Goal: Transaction & Acquisition: Obtain resource

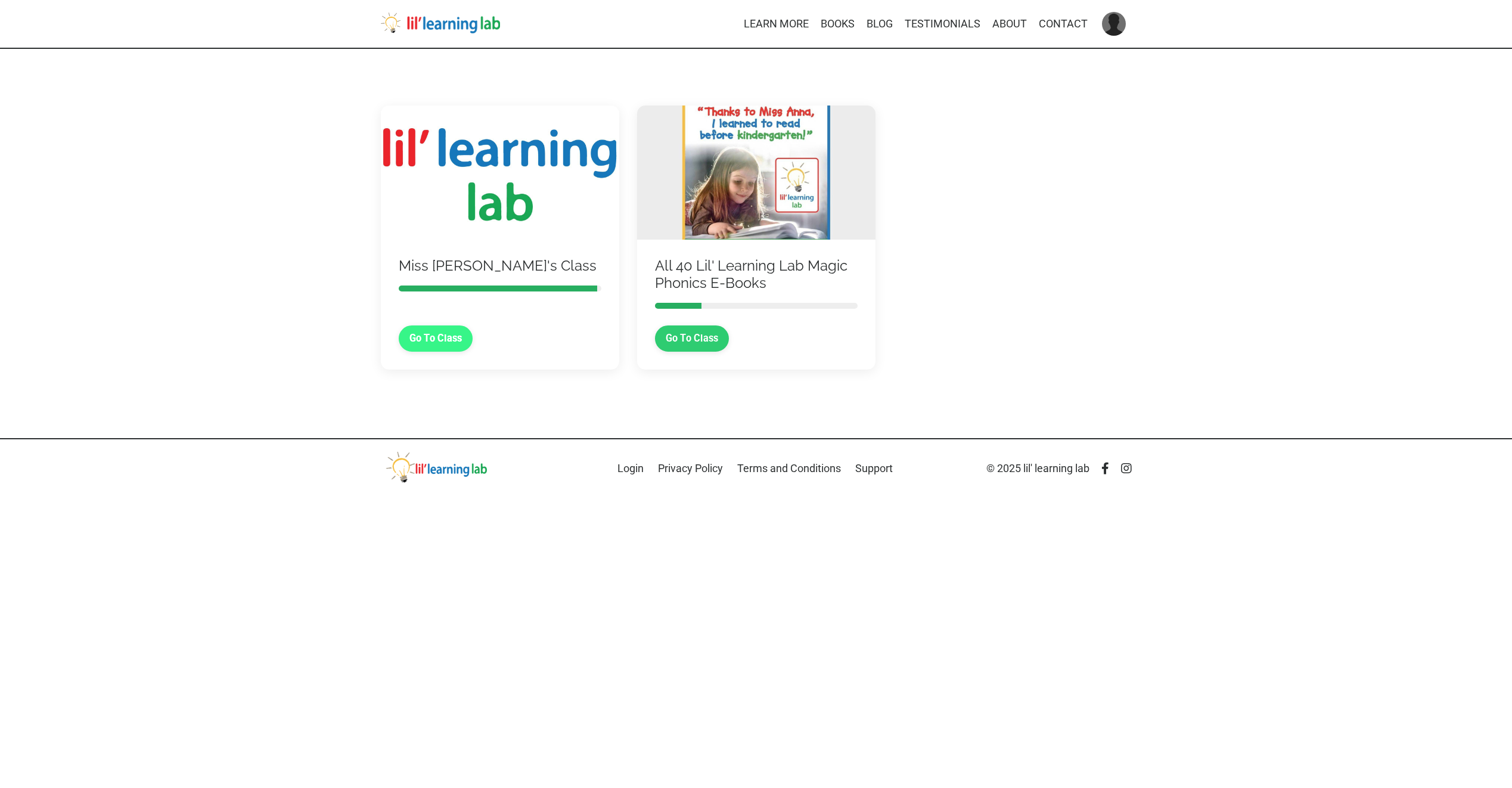
click at [441, 336] on link "Go To Class" at bounding box center [435, 338] width 74 height 27
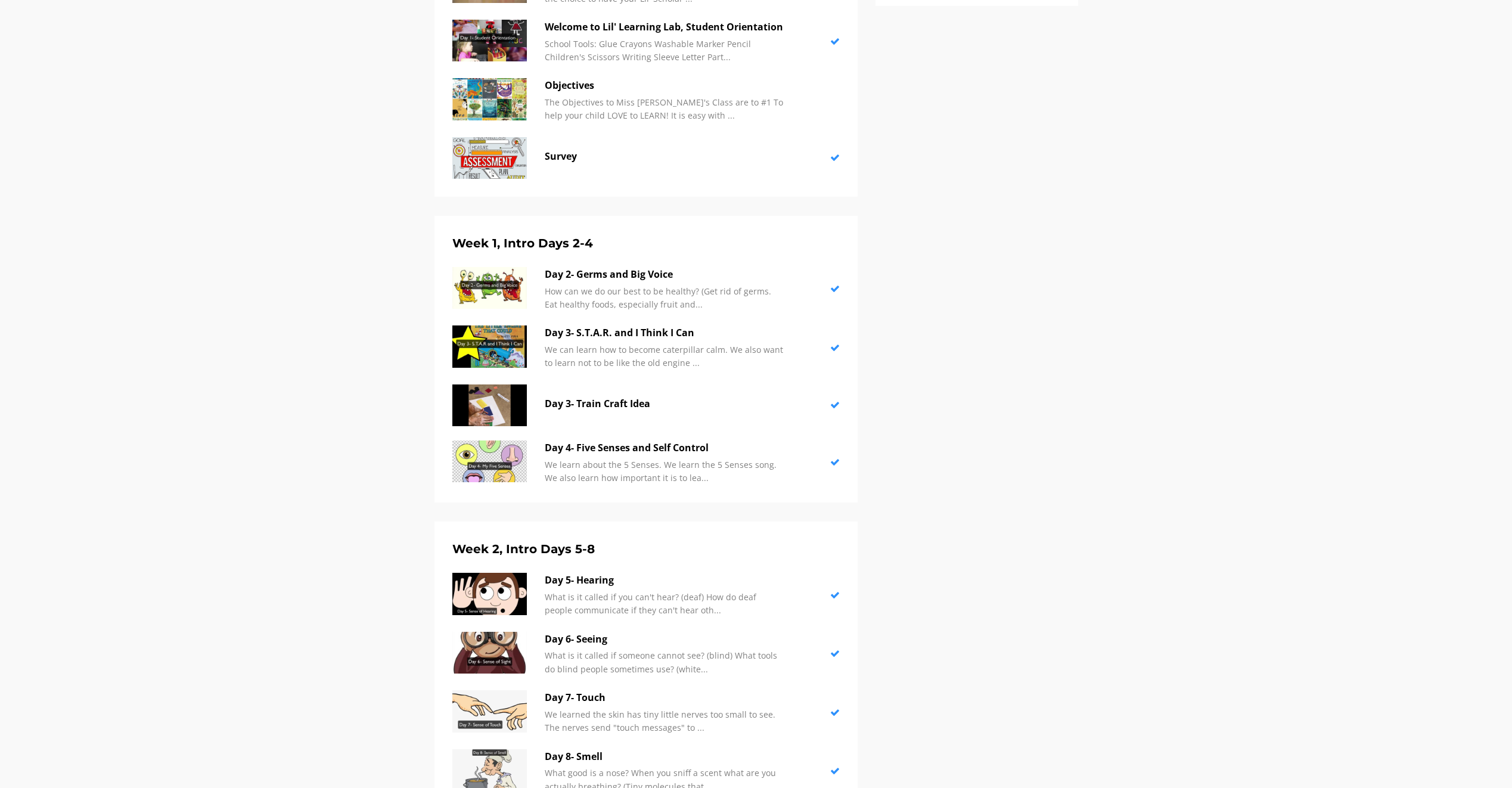
scroll to position [556, 0]
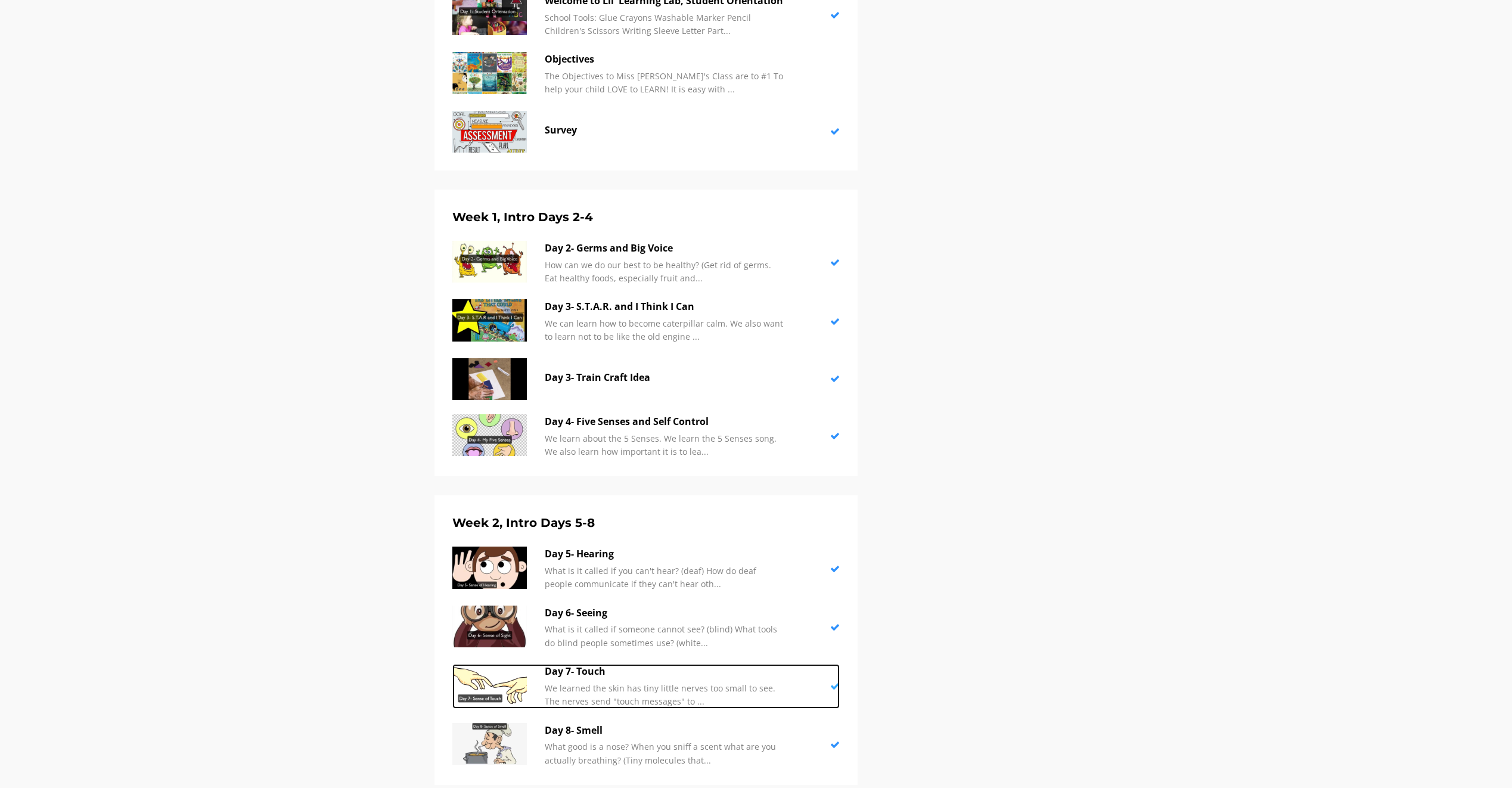
click at [477, 678] on img at bounding box center [489, 685] width 74 height 42
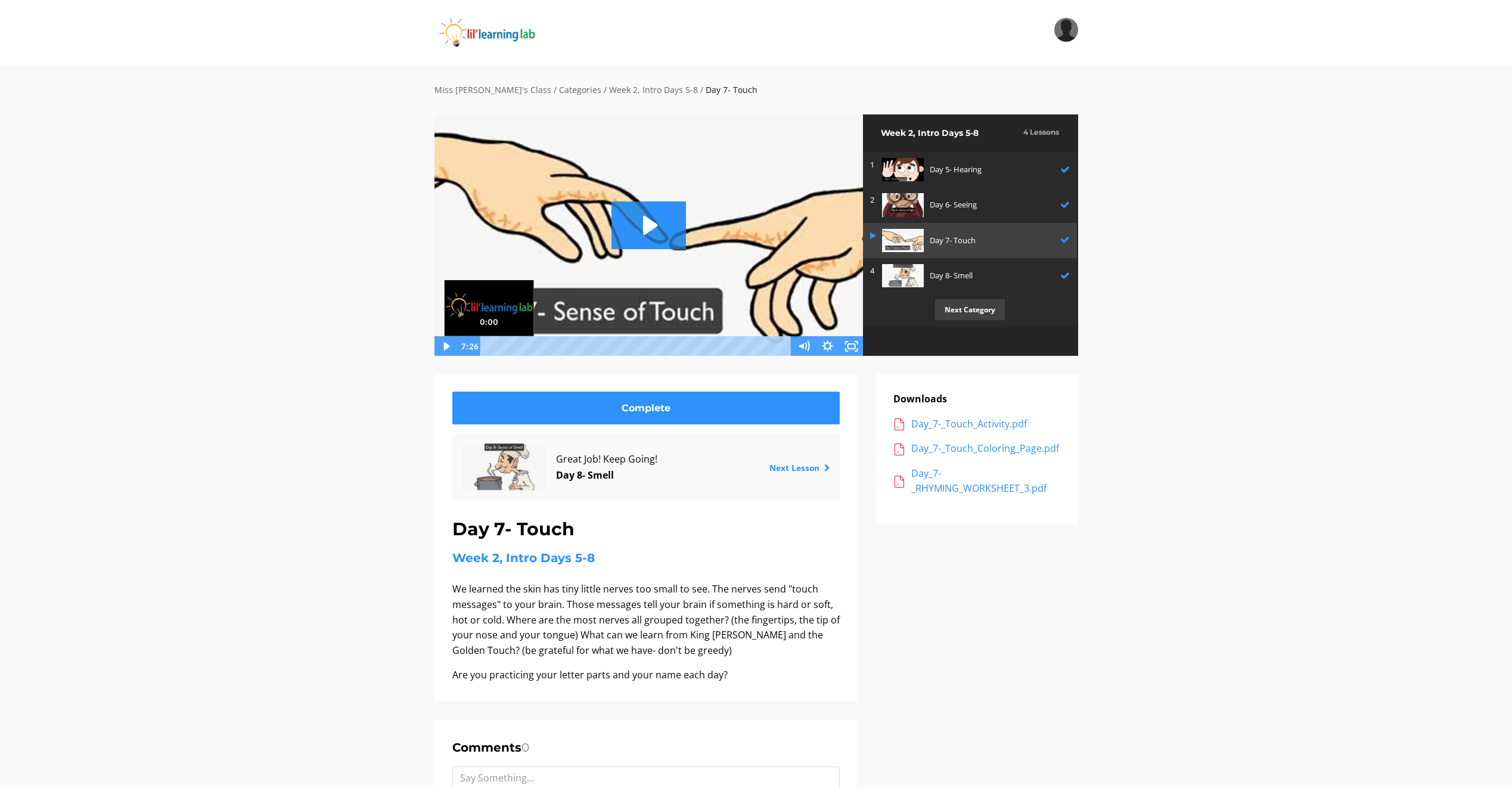
scroll to position [1, 0]
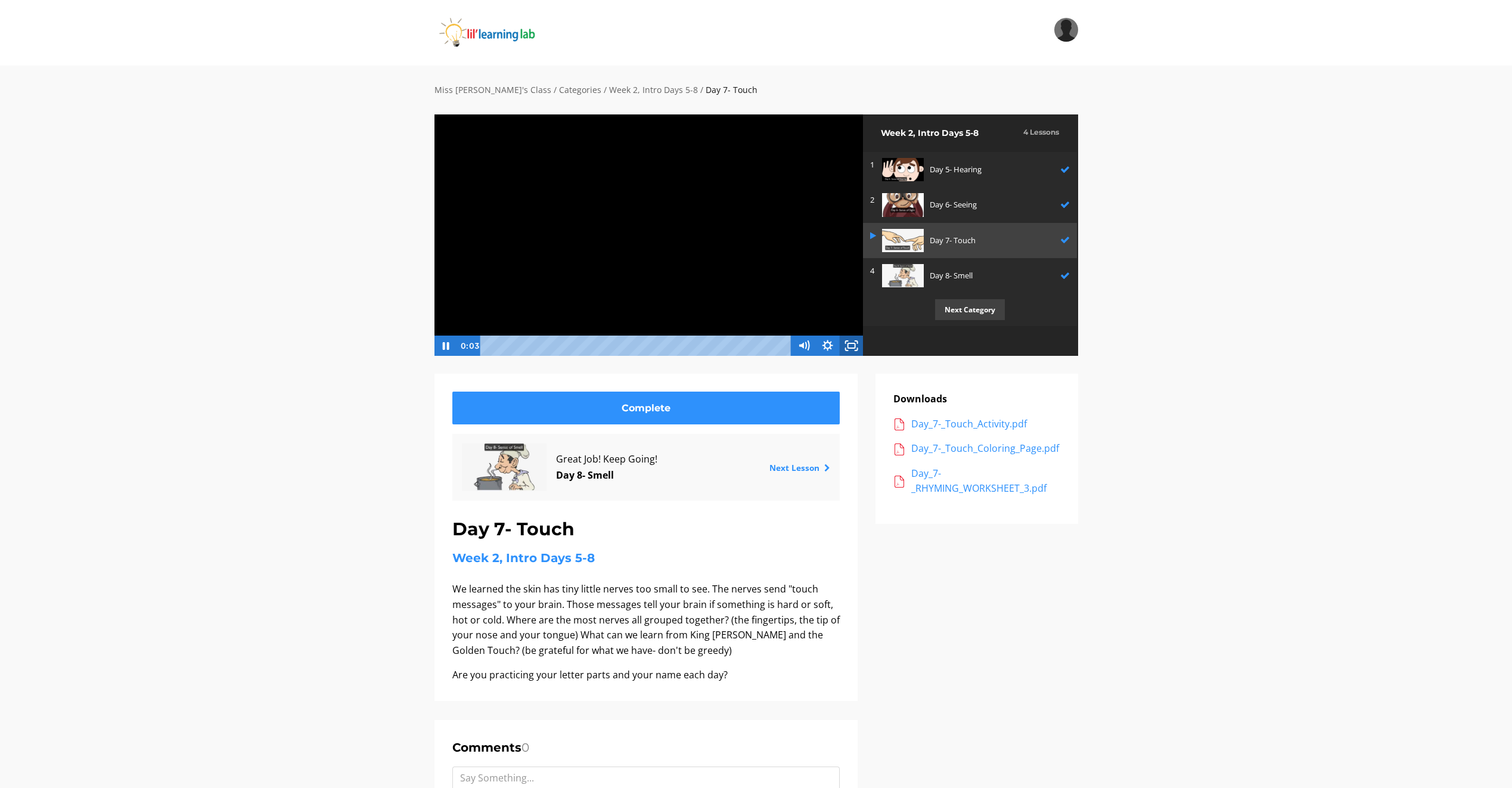
click at [845, 345] on icon "Fullscreen" at bounding box center [852, 345] width 24 height 20
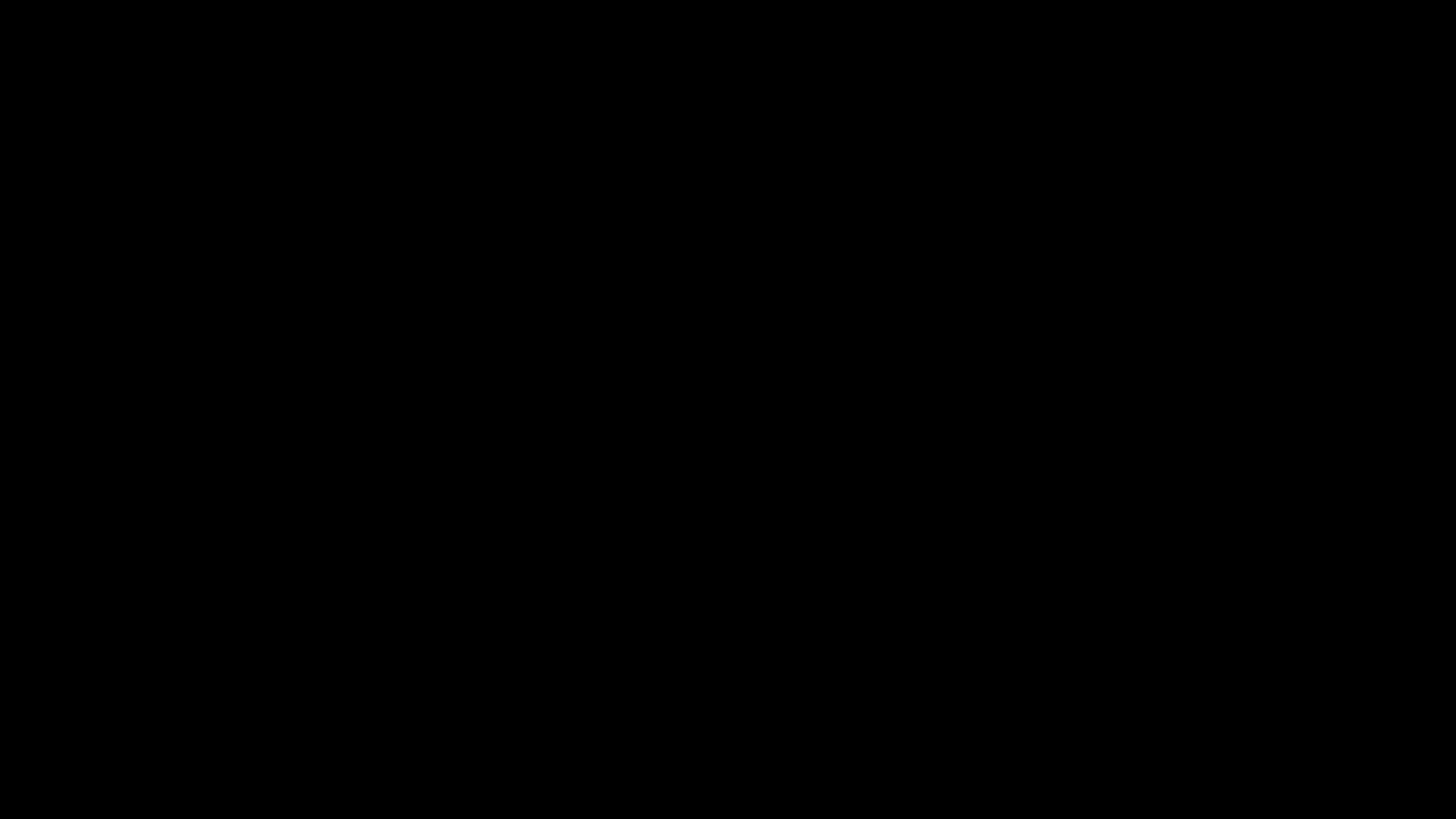
click at [1426, 752] on button "Unfullscreen" at bounding box center [1441, 806] width 30 height 25
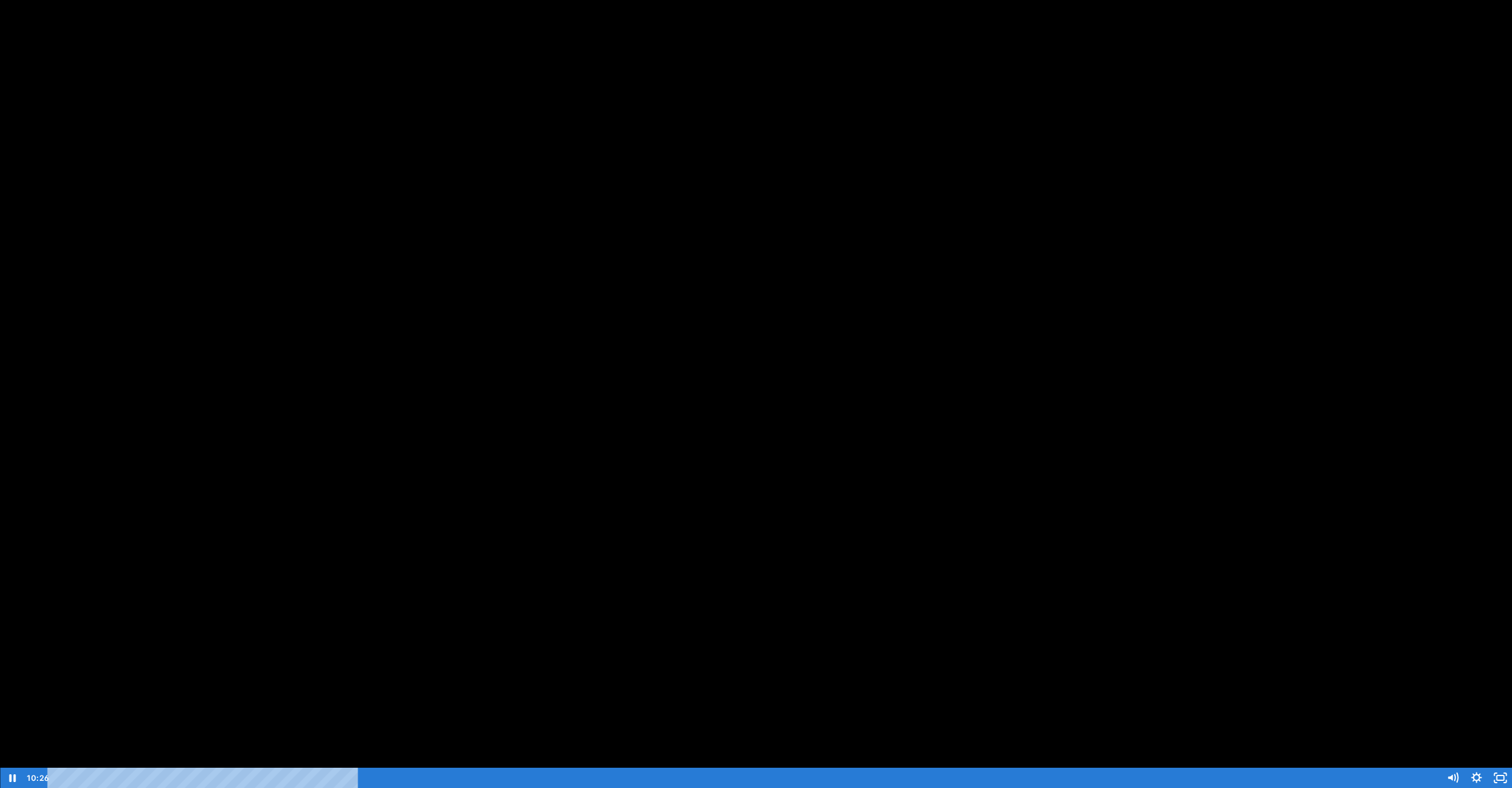
click at [1488, 768] on button "Fullscreen" at bounding box center [1500, 778] width 24 height 20
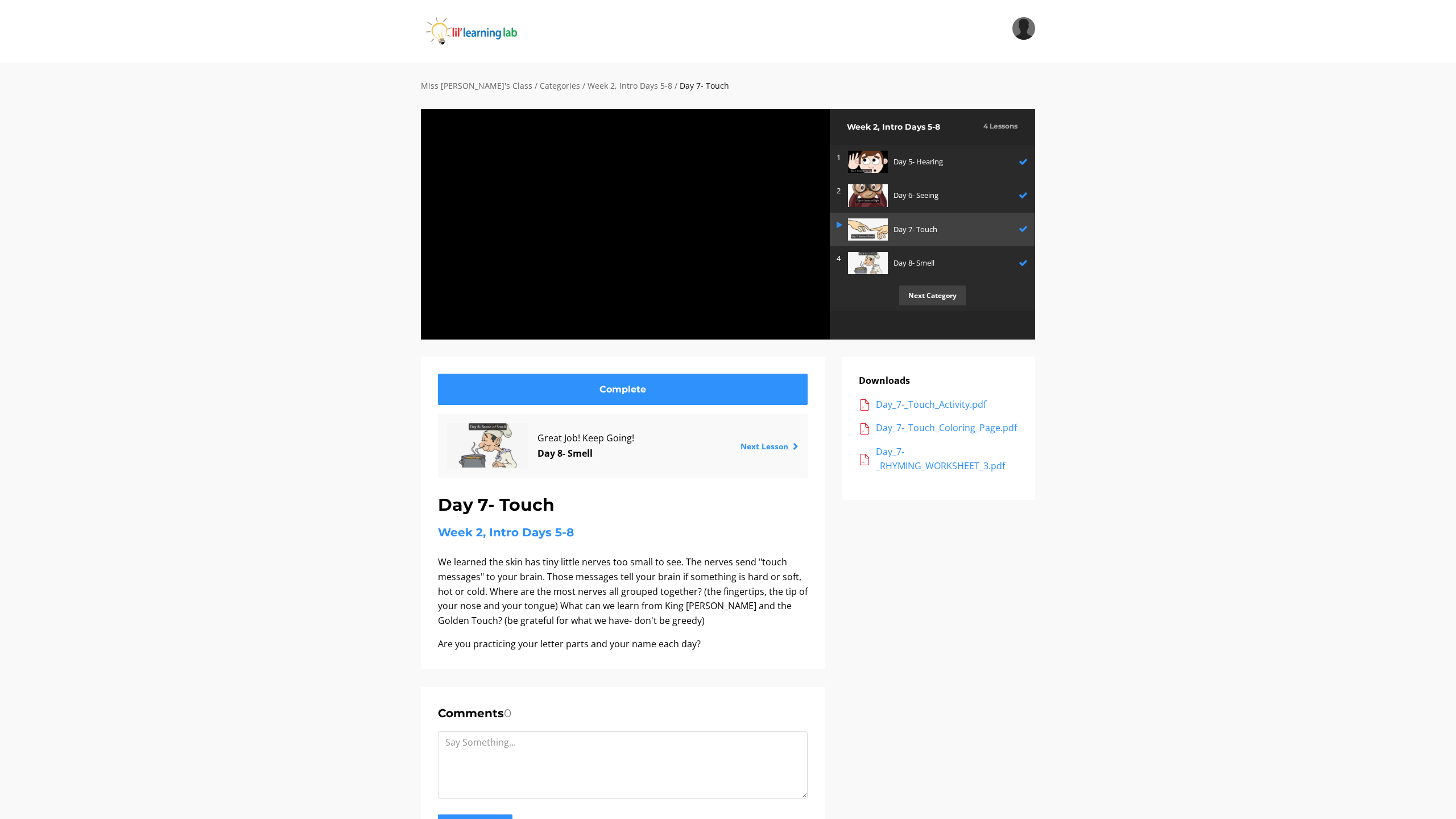
click at [801, 315] on button "Unfullscreen" at bounding box center [815, 327] width 30 height 25
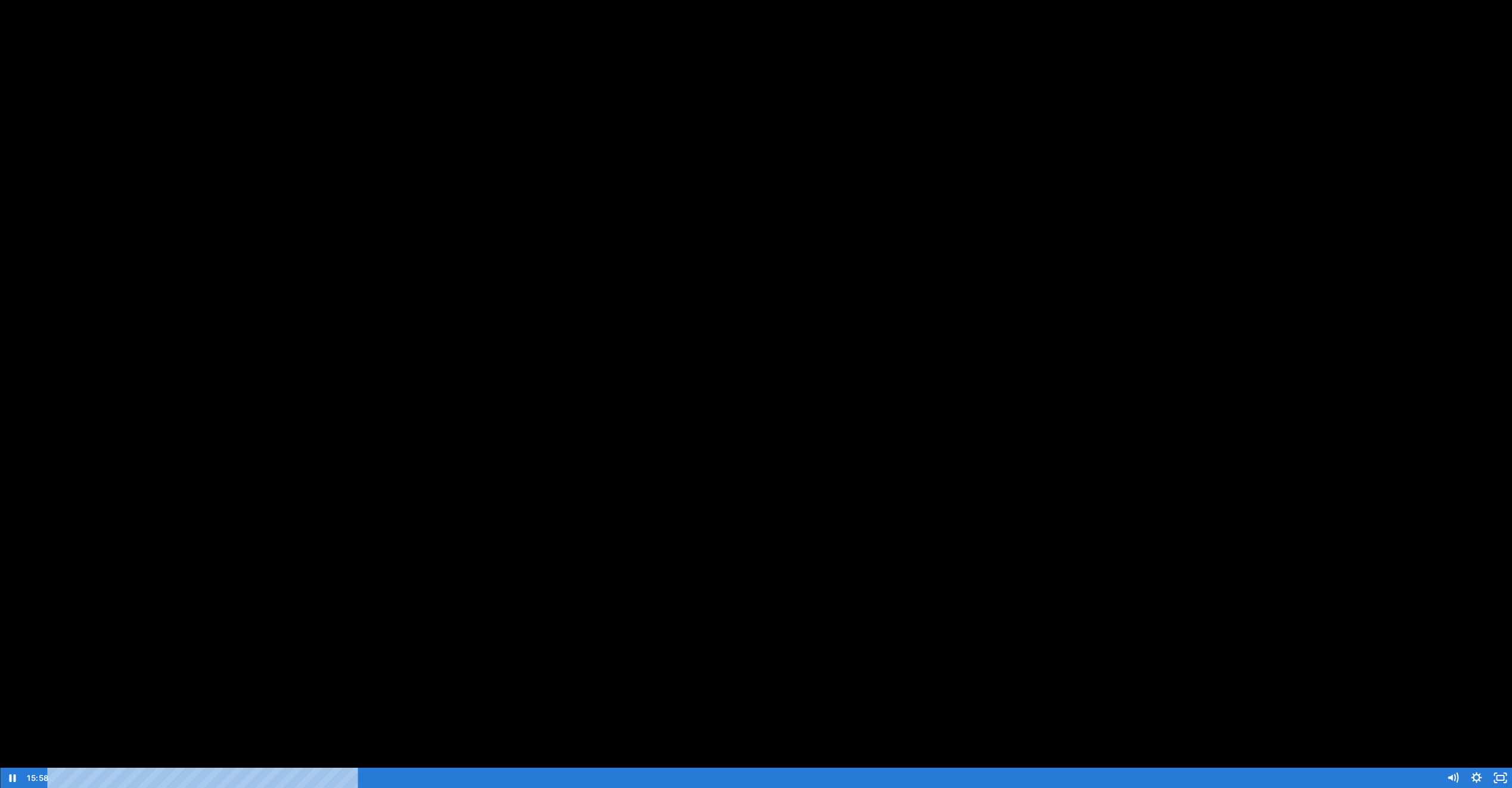
click at [1488, 768] on button "Fullscreen" at bounding box center [1500, 778] width 24 height 20
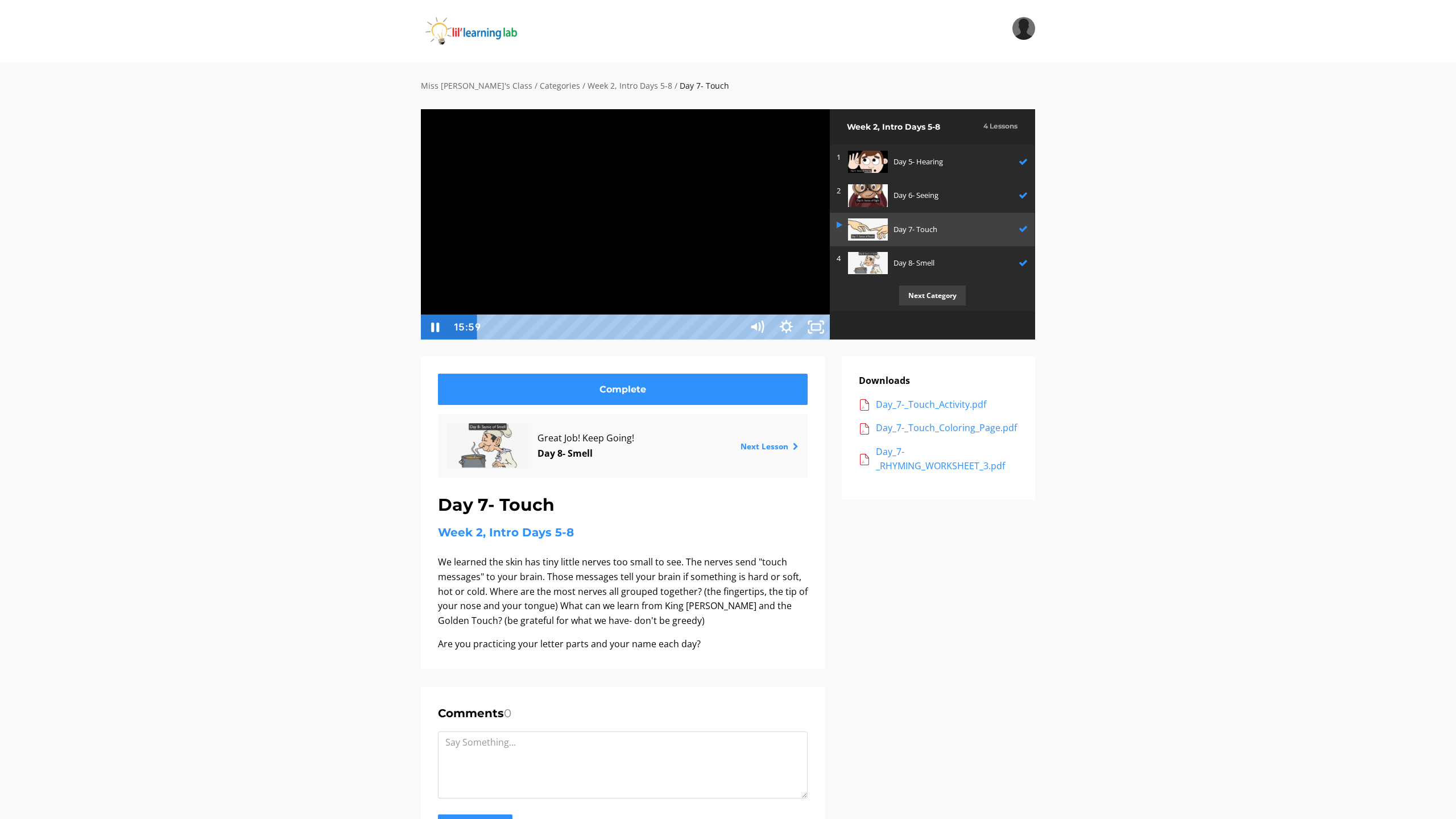
click at [801, 315] on button "Unfullscreen" at bounding box center [815, 327] width 30 height 25
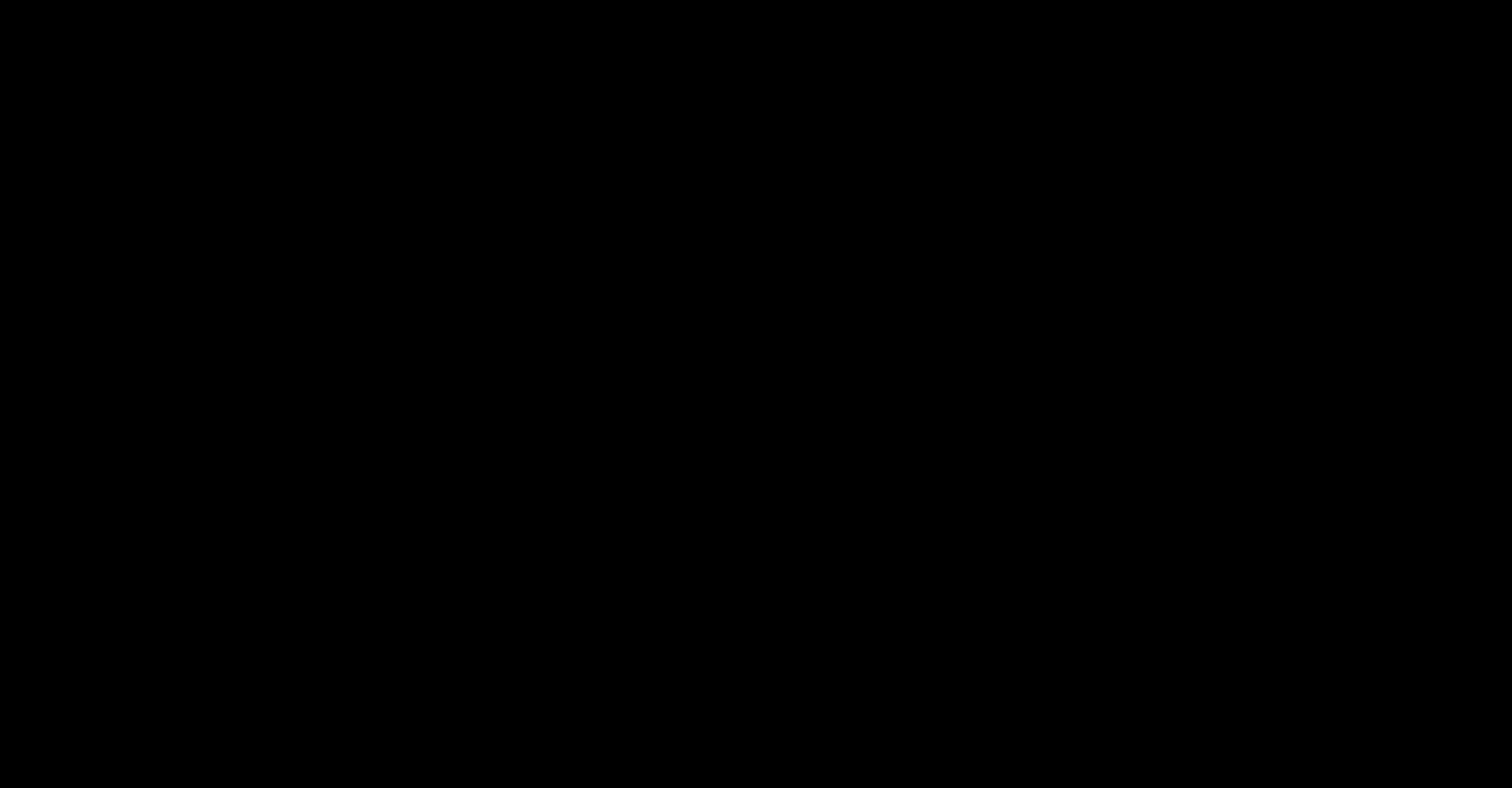
click at [1488, 768] on button "Fullscreen" at bounding box center [1500, 778] width 24 height 20
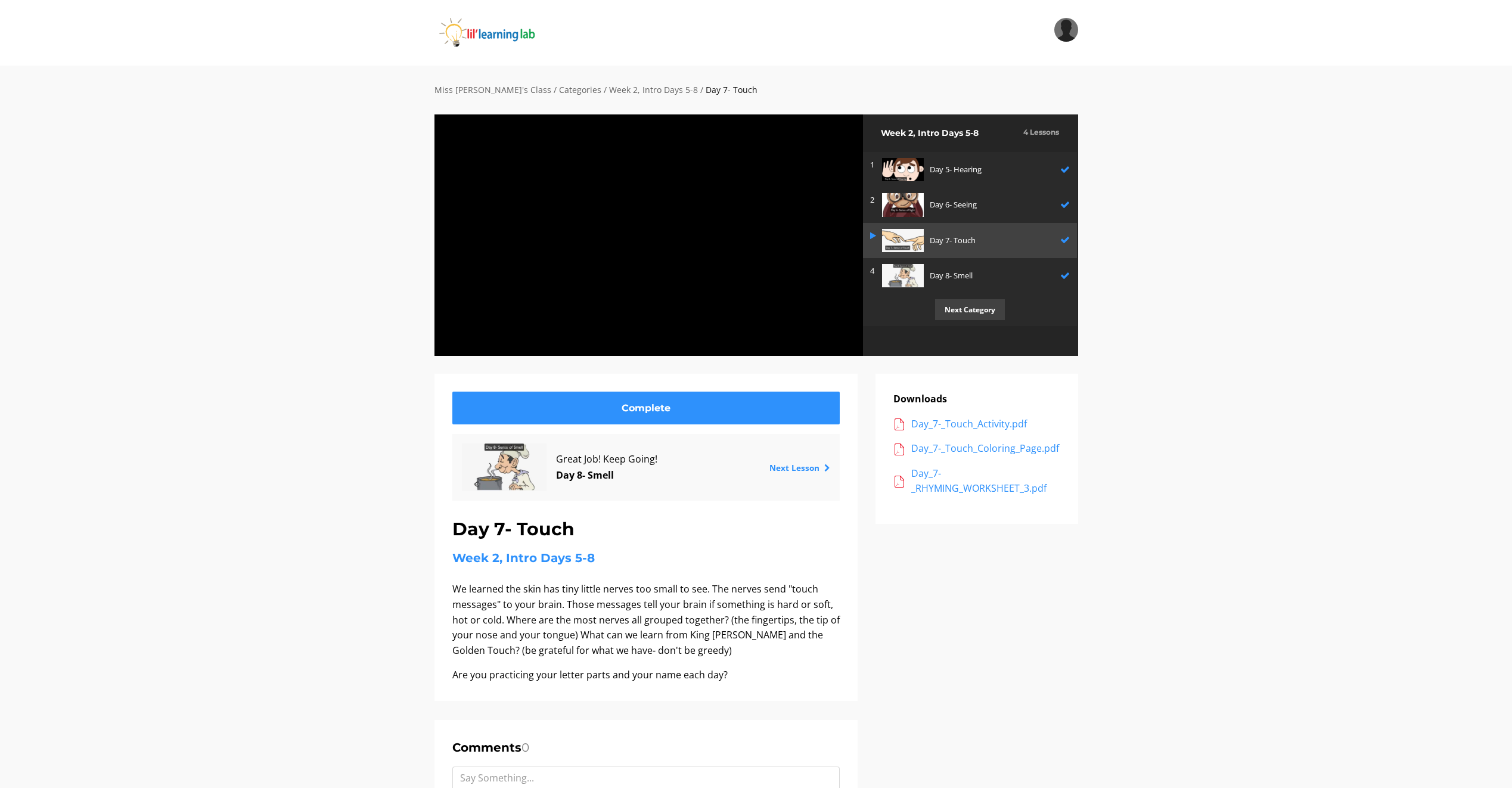
click at [840, 335] on button "Fullscreen" at bounding box center [852, 345] width 24 height 20
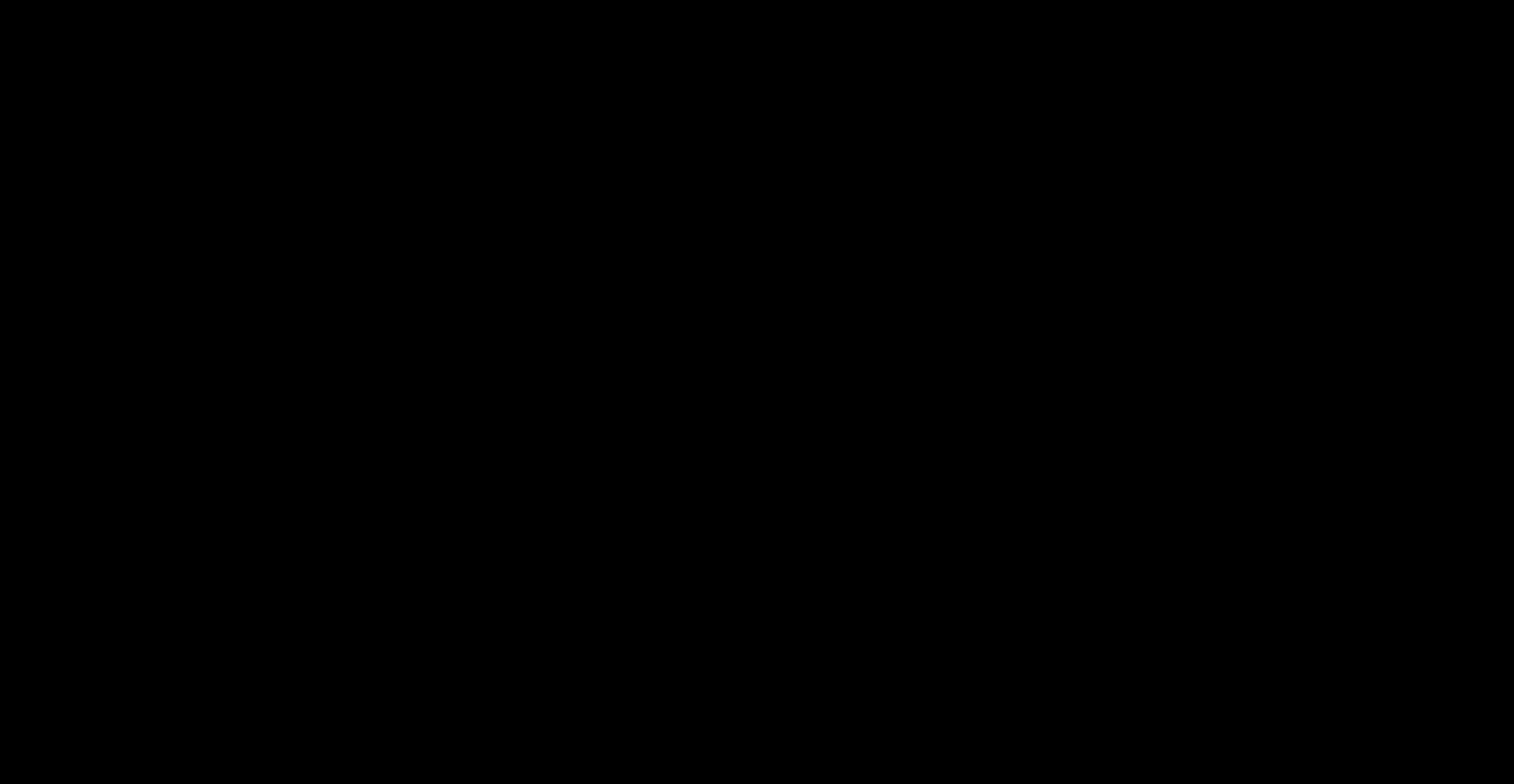
click at [1483, 758] on button "Unfullscreen" at bounding box center [1499, 770] width 31 height 26
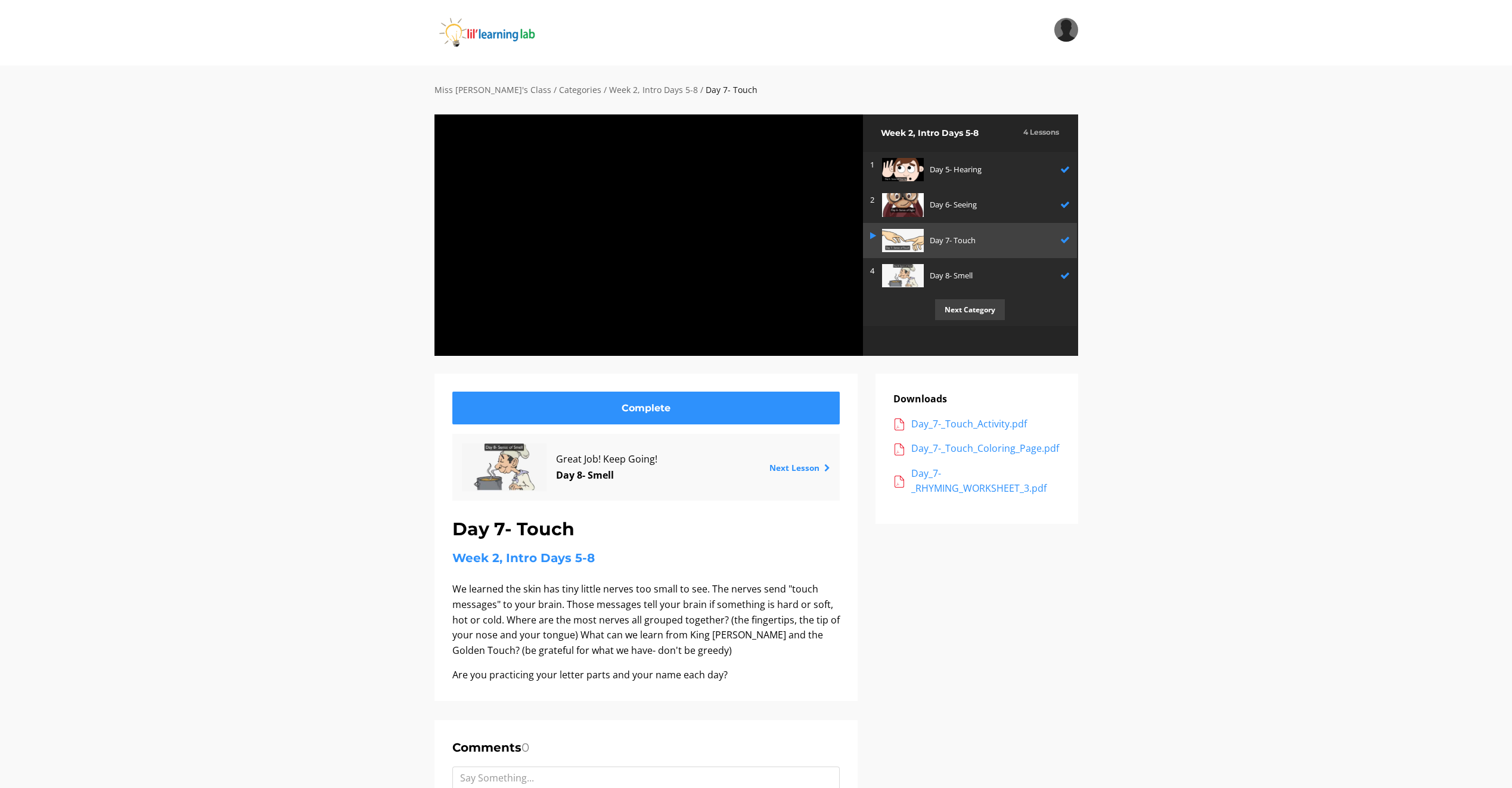
click at [832, 330] on button "Unfullscreen" at bounding box center [848, 343] width 31 height 27
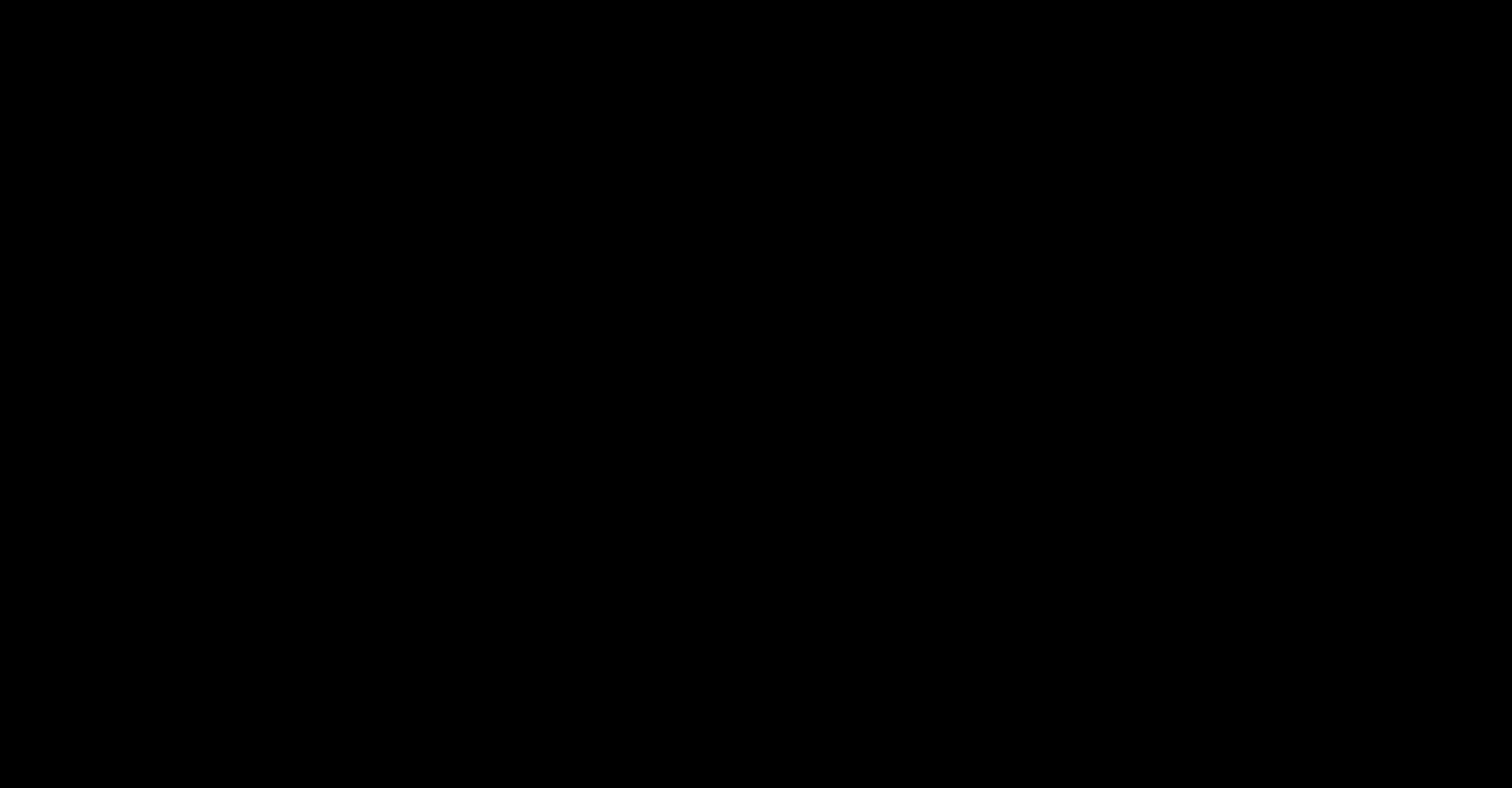
click at [1481, 762] on button "Unfullscreen" at bounding box center [1496, 775] width 31 height 27
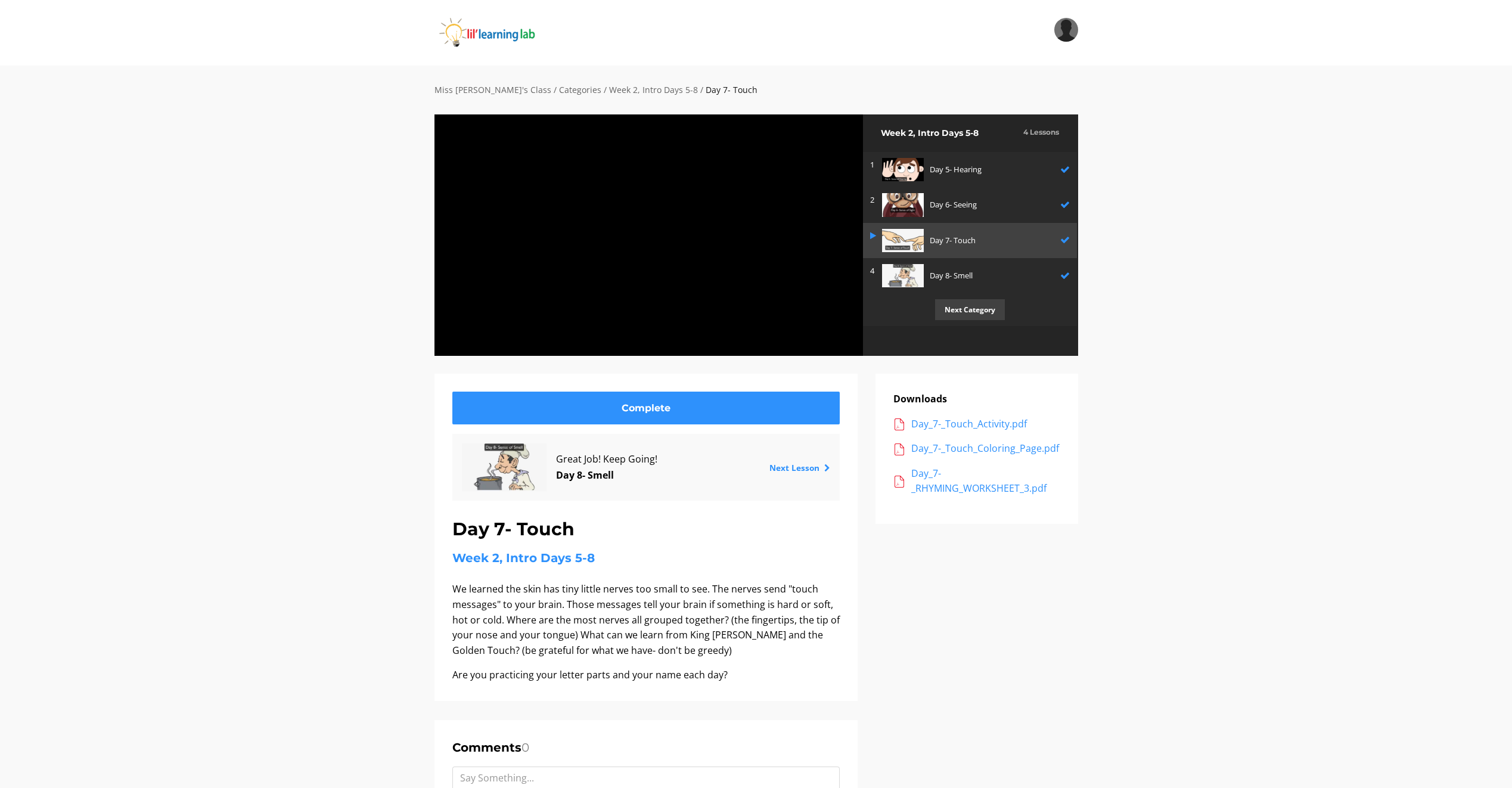
click at [832, 330] on button "Unfullscreen" at bounding box center [848, 343] width 31 height 27
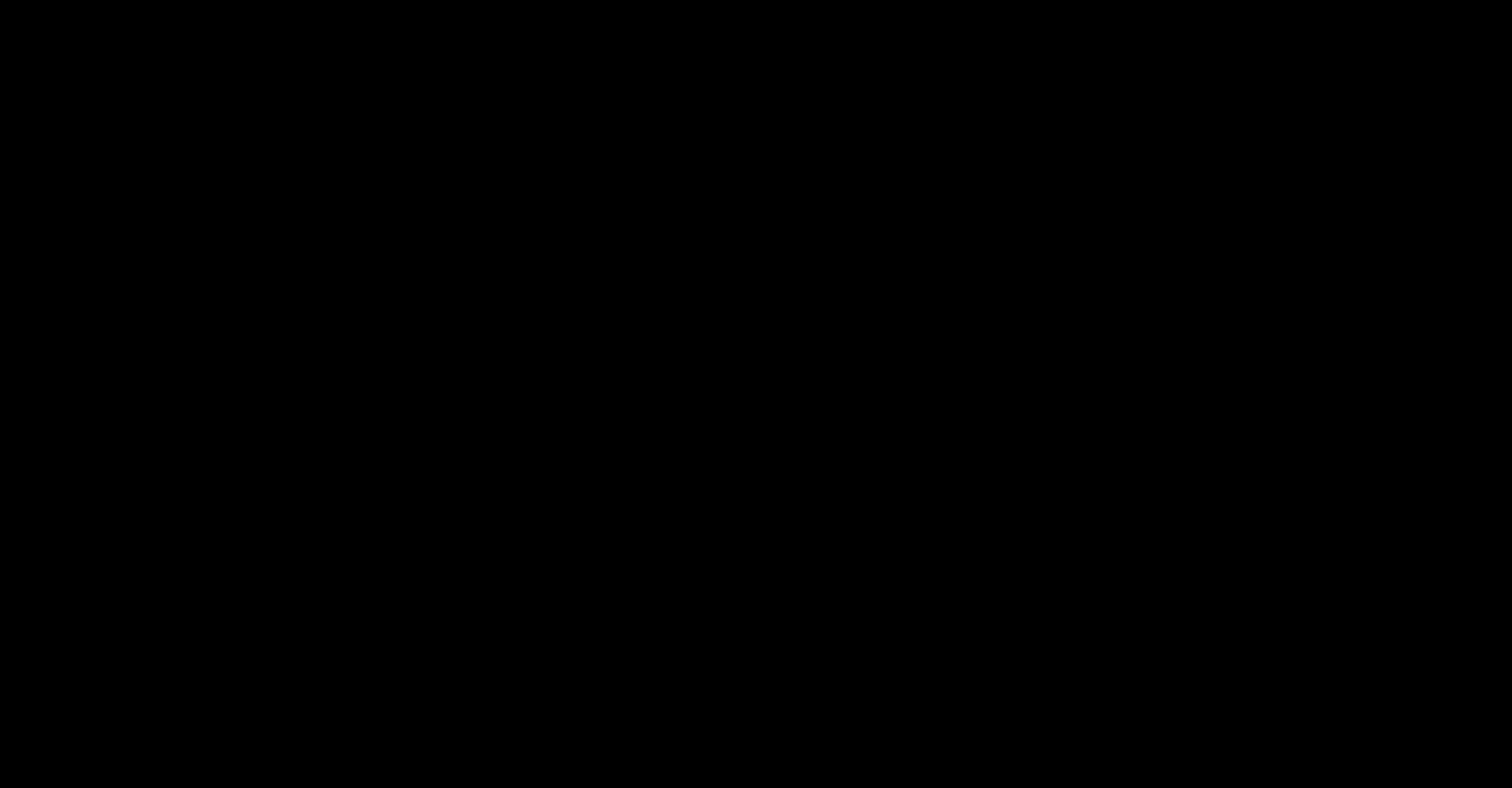
click at [1481, 762] on button "Unfullscreen" at bounding box center [1496, 775] width 31 height 27
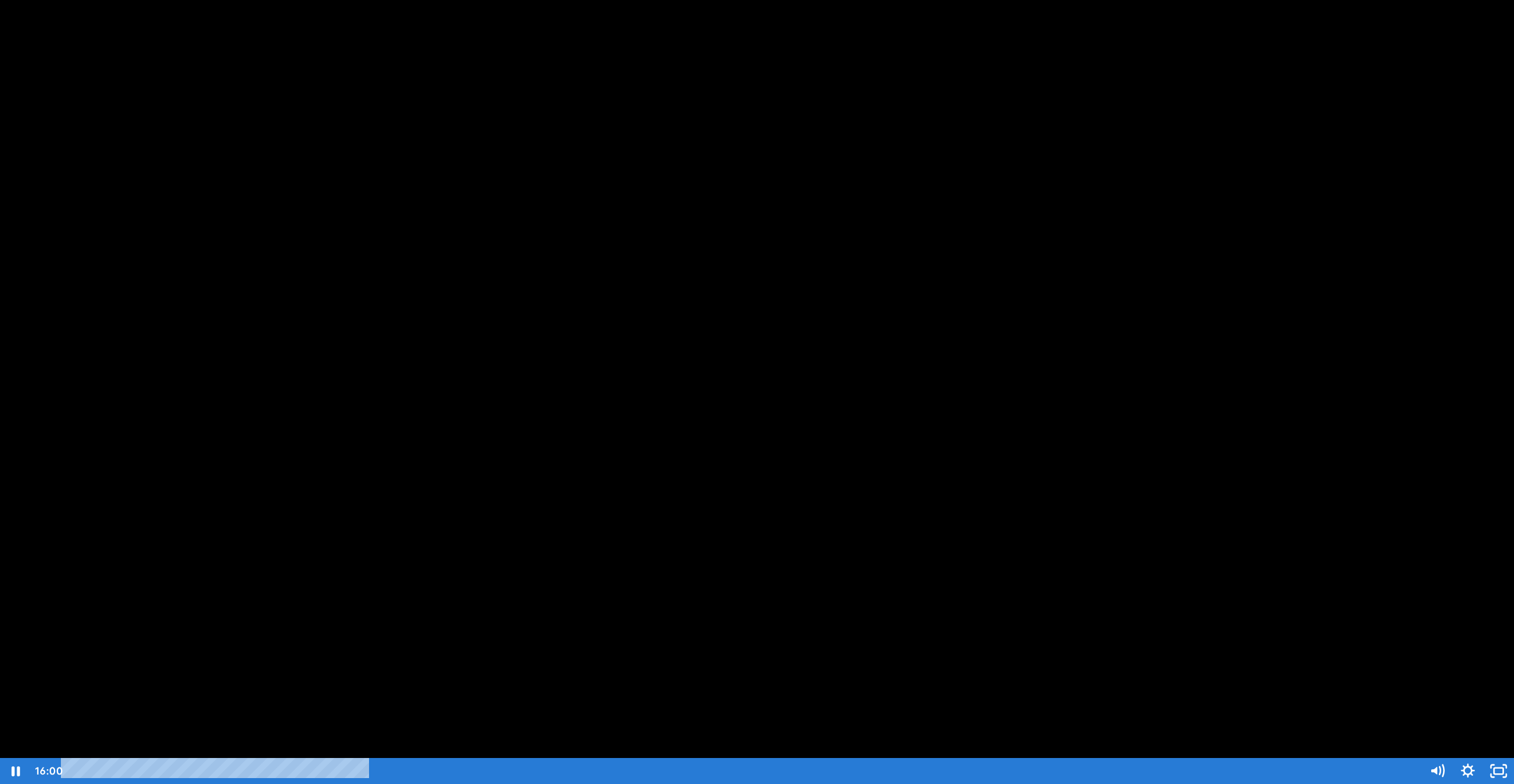
click at [1483, 758] on button "Unfullscreen" at bounding box center [1499, 770] width 31 height 26
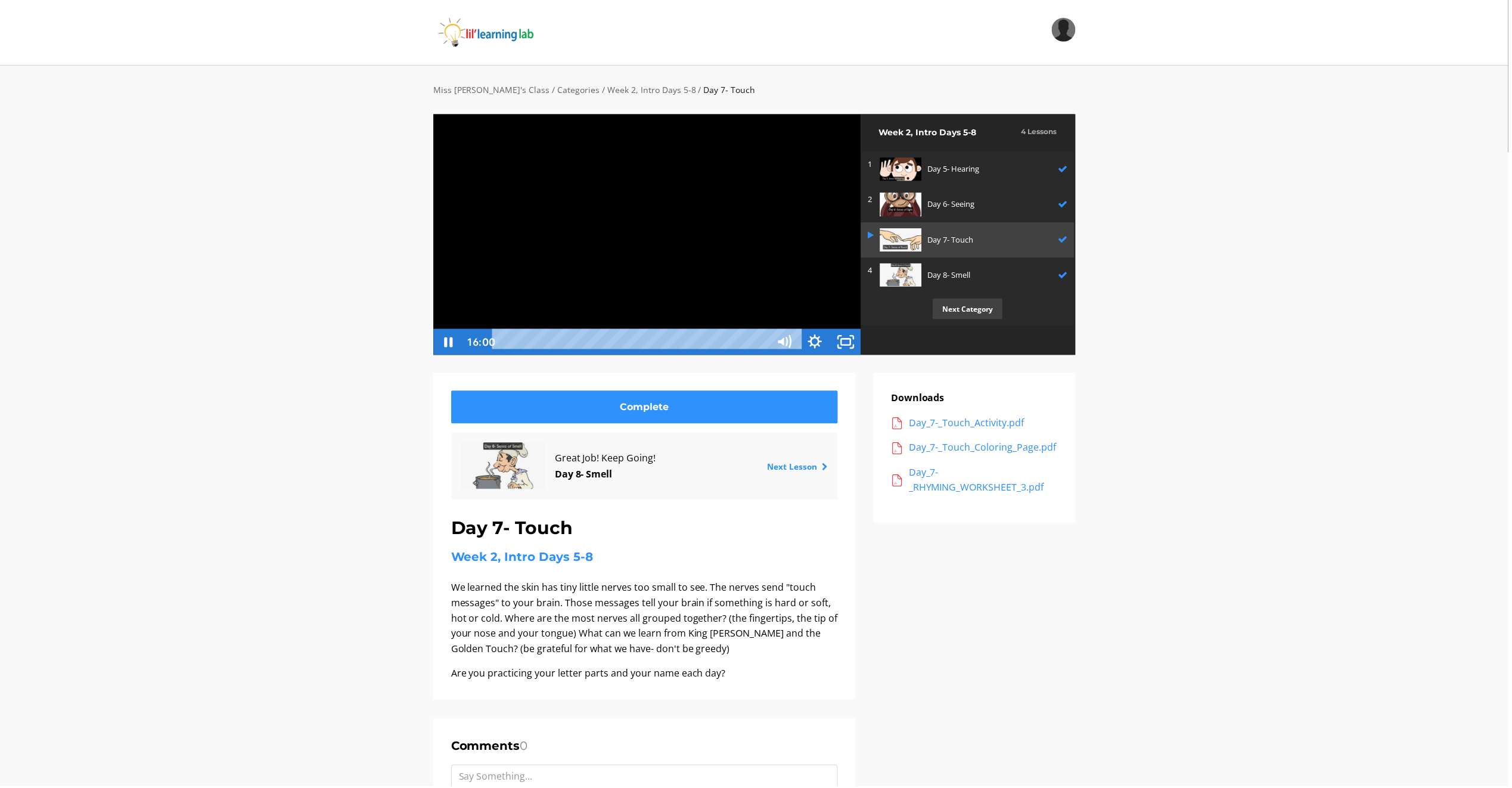
click at [832, 330] on button "Unfullscreen" at bounding box center [848, 343] width 31 height 27
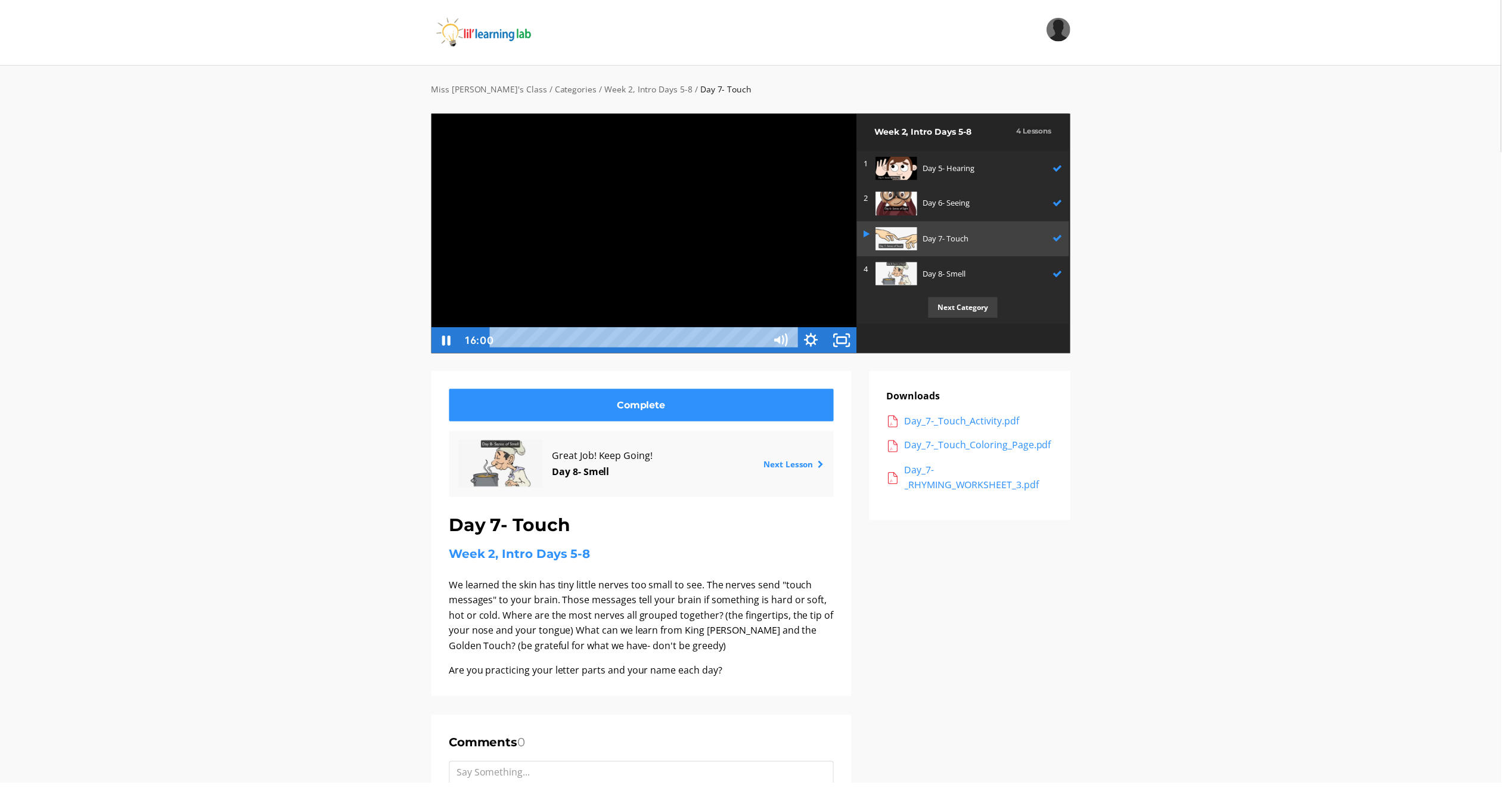
click at [832, 330] on button "Unfullscreen" at bounding box center [848, 343] width 31 height 27
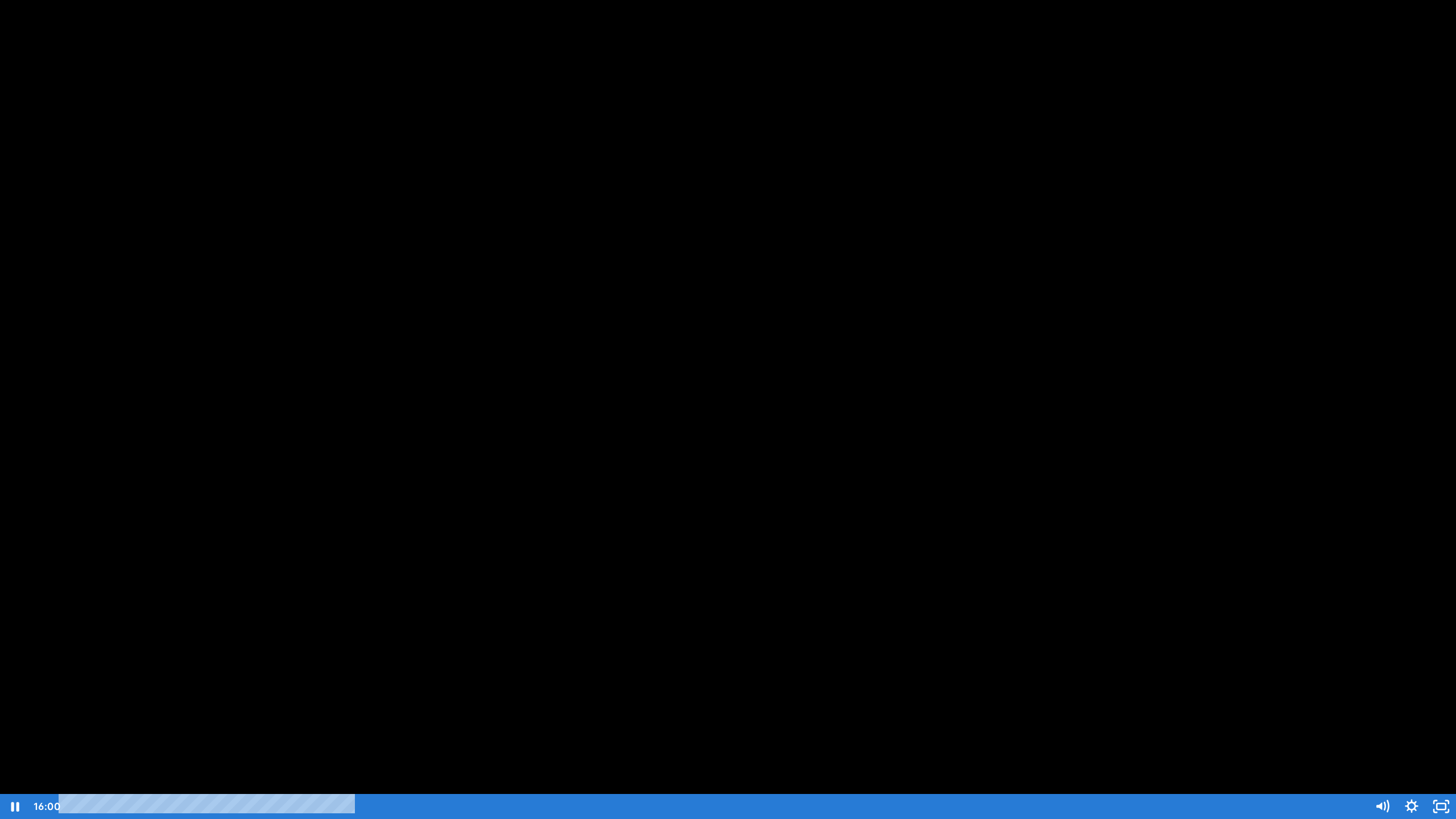
click at [1426, 752] on button "Unfullscreen" at bounding box center [1441, 806] width 30 height 25
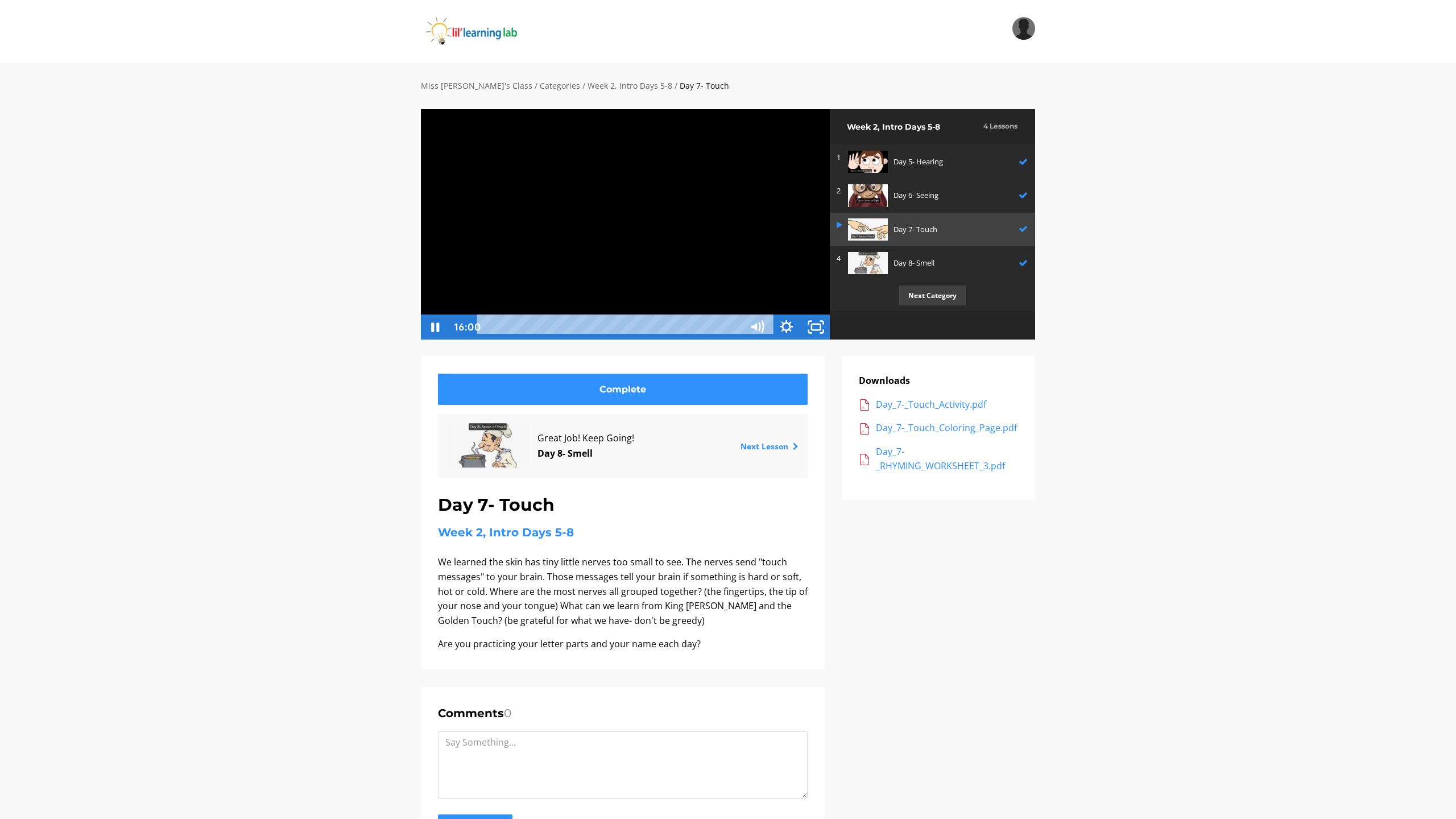
click at [801, 315] on button "Unfullscreen" at bounding box center [815, 327] width 30 height 25
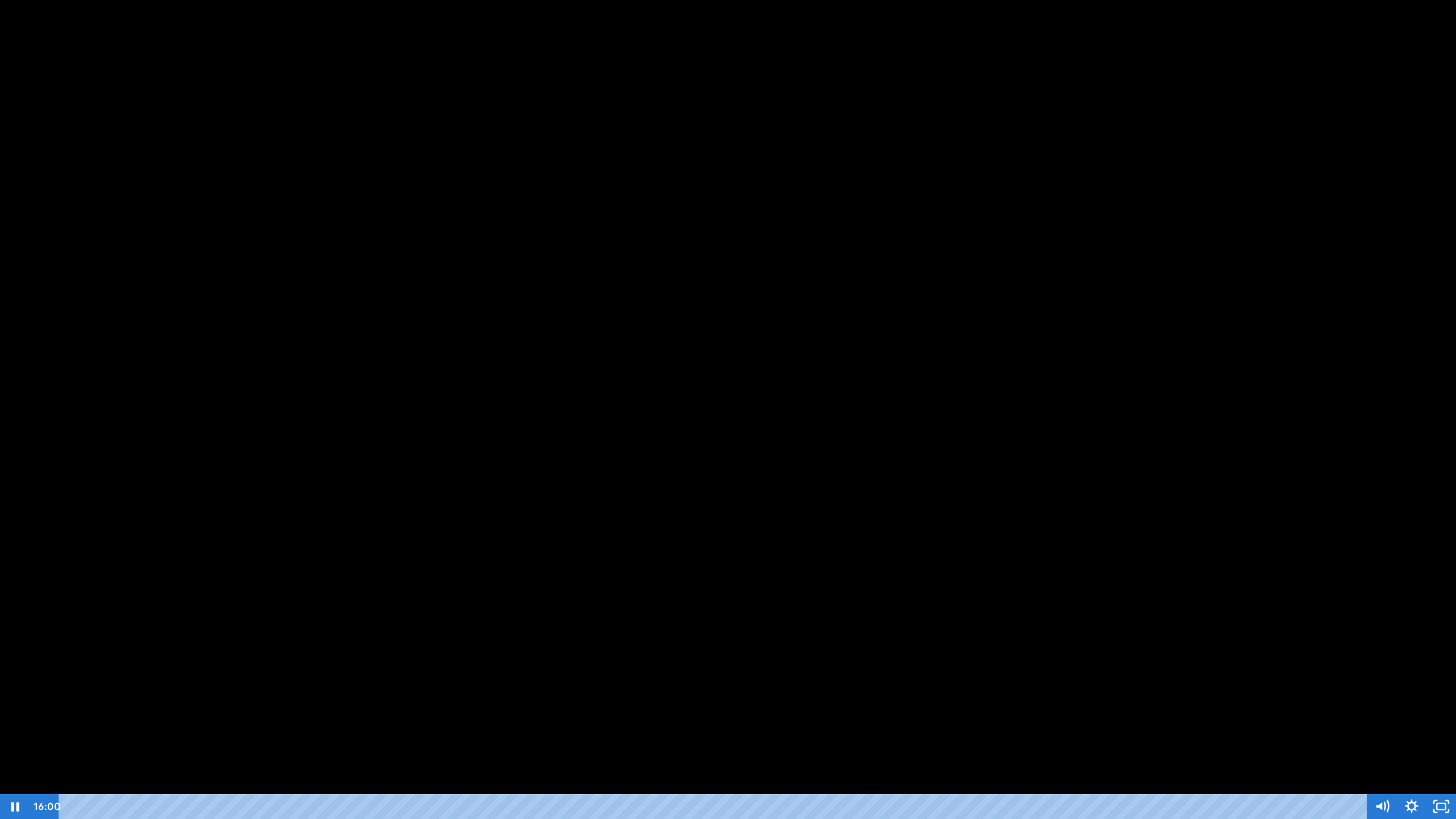
click at [1426, 752] on button "Unfullscreen" at bounding box center [1441, 806] width 30 height 25
click at [1413, 752] on button "Unfullscreen" at bounding box center [1428, 804] width 30 height 25
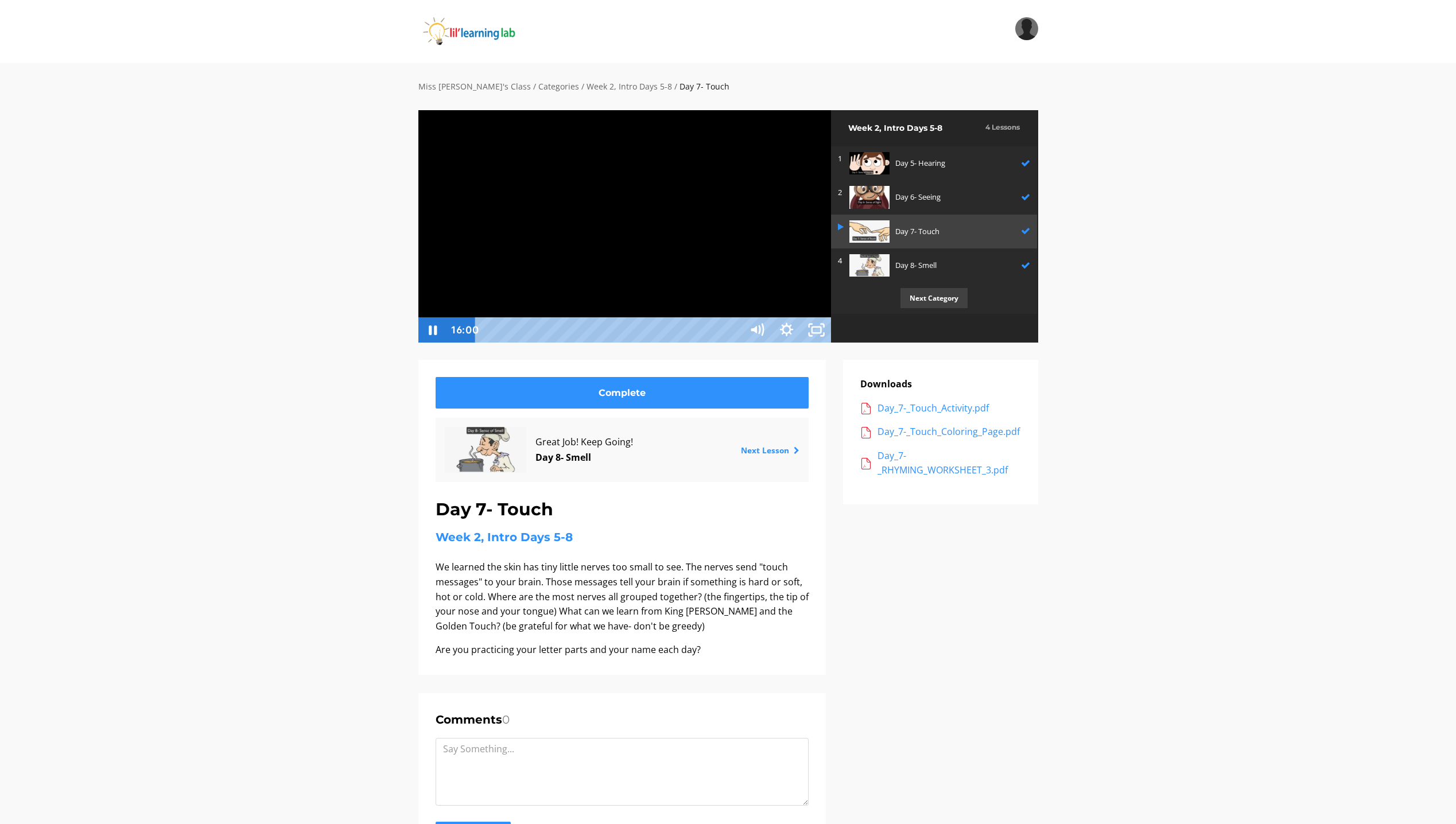
click at [802, 318] on button "Unfullscreen" at bounding box center [817, 330] width 30 height 26
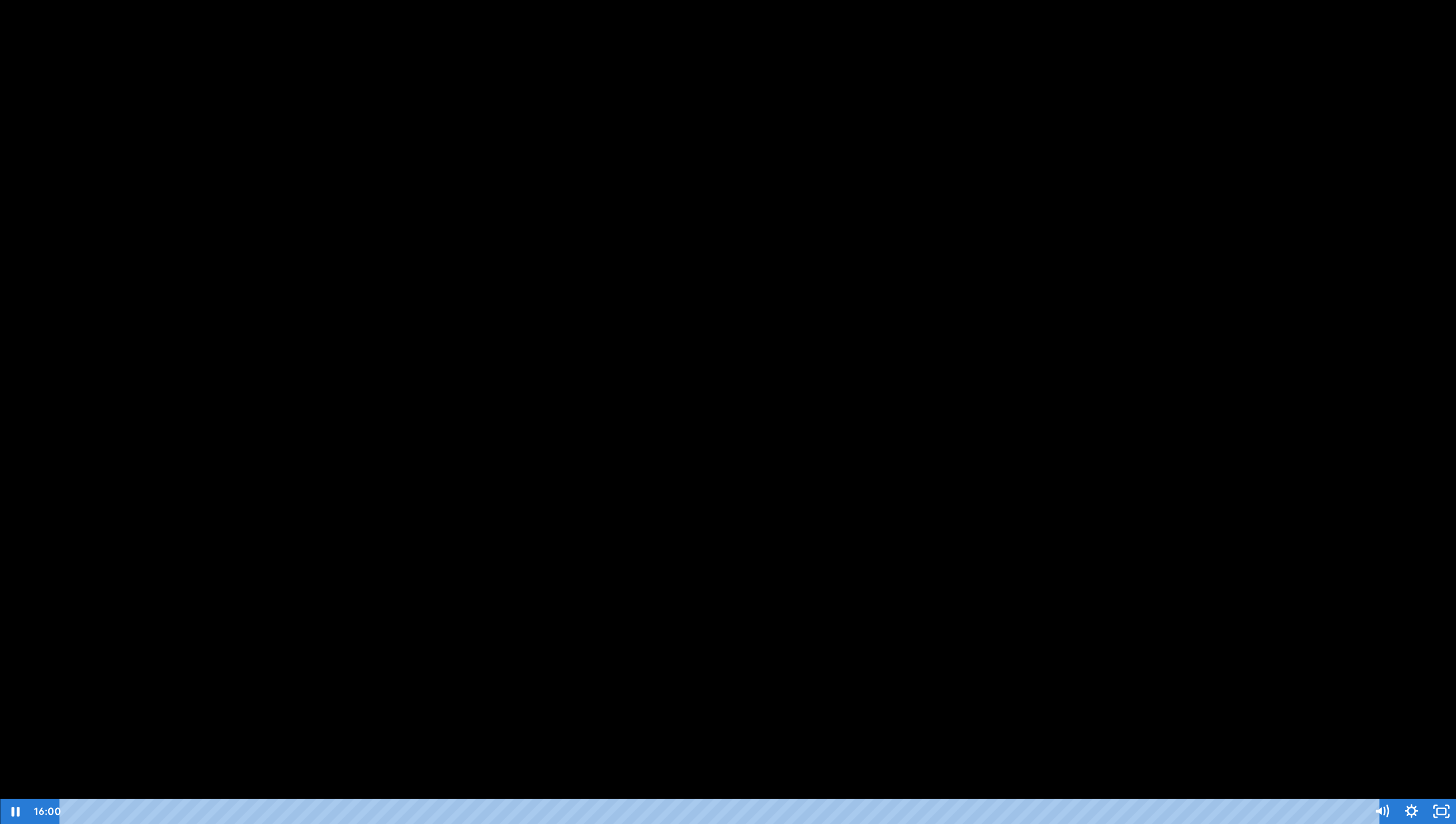
click at [1426, 759] on button "Unfullscreen" at bounding box center [1441, 812] width 30 height 26
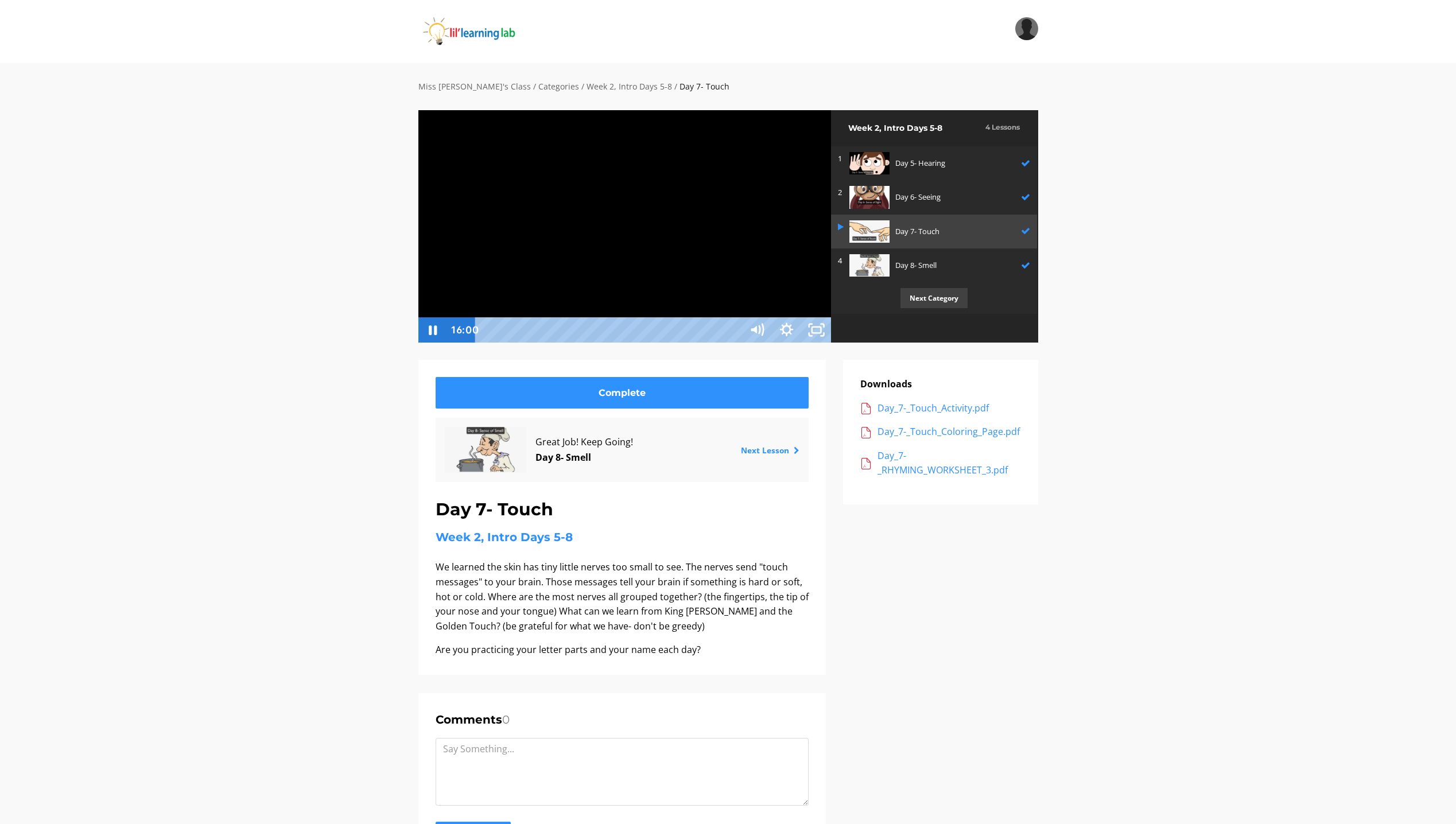
click at [802, 318] on button "Unfullscreen" at bounding box center [817, 330] width 30 height 26
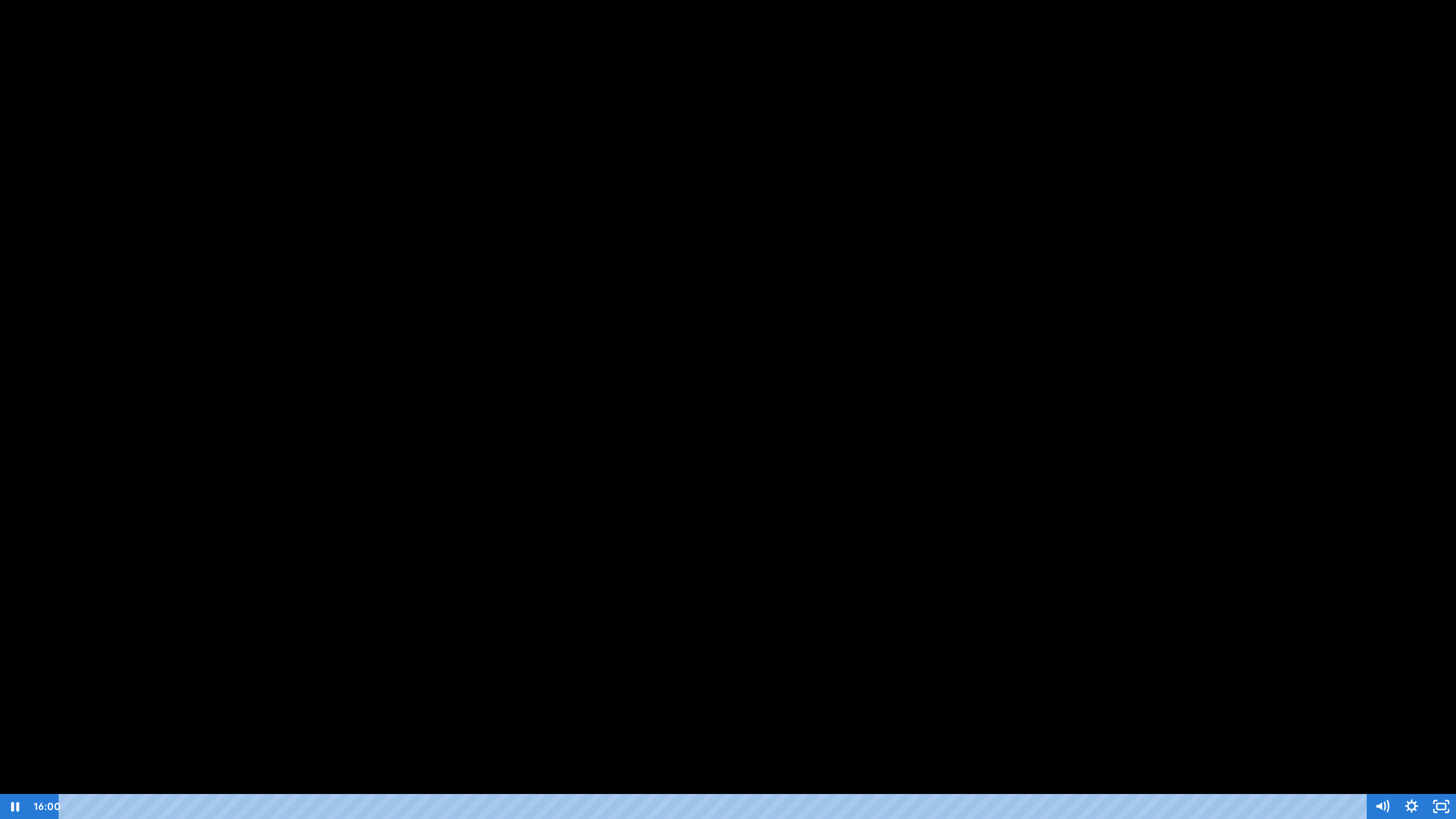
click at [1426, 752] on button "Unfullscreen" at bounding box center [1441, 806] width 30 height 25
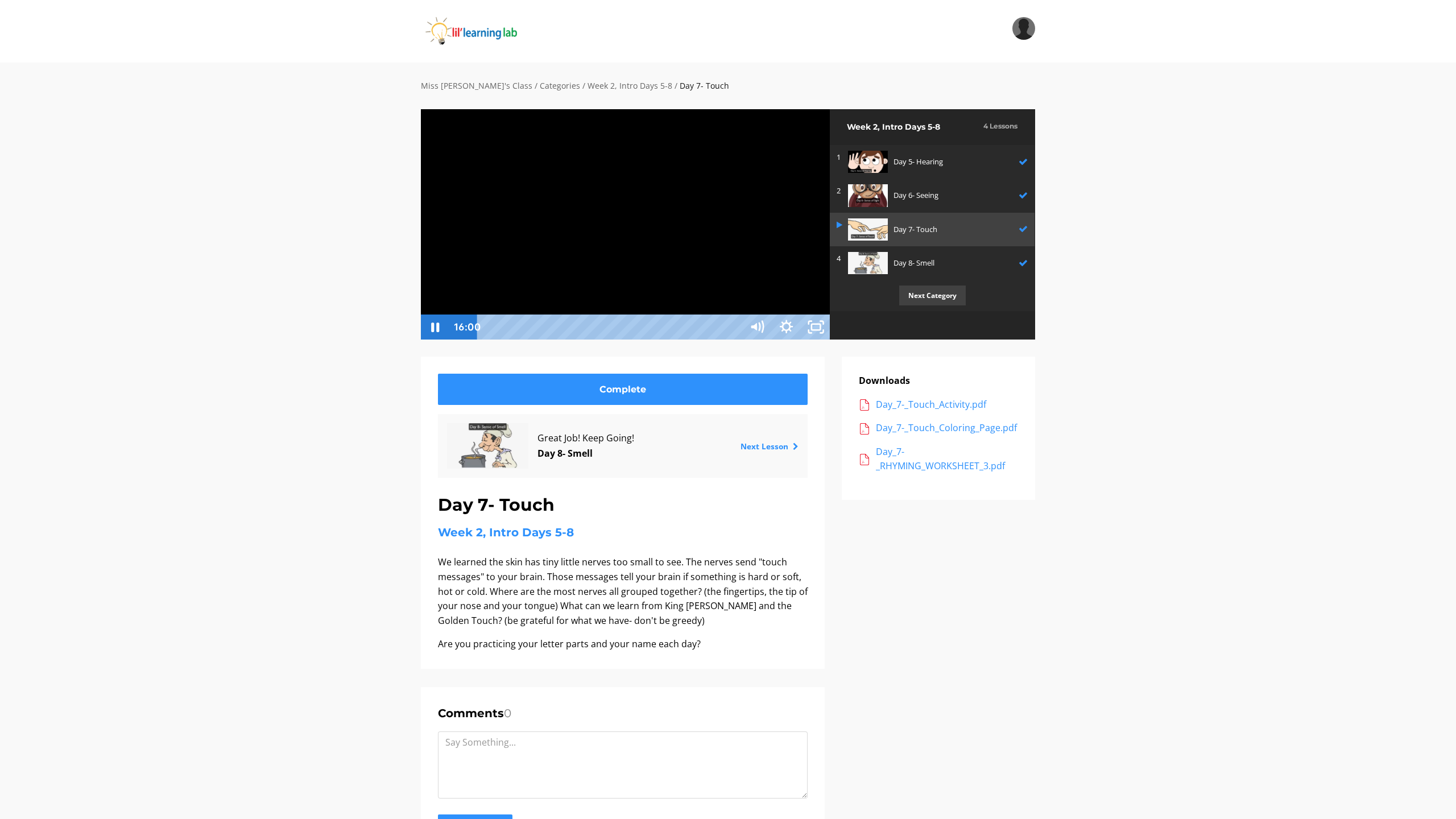
click at [801, 315] on button "Unfullscreen" at bounding box center [815, 327] width 30 height 25
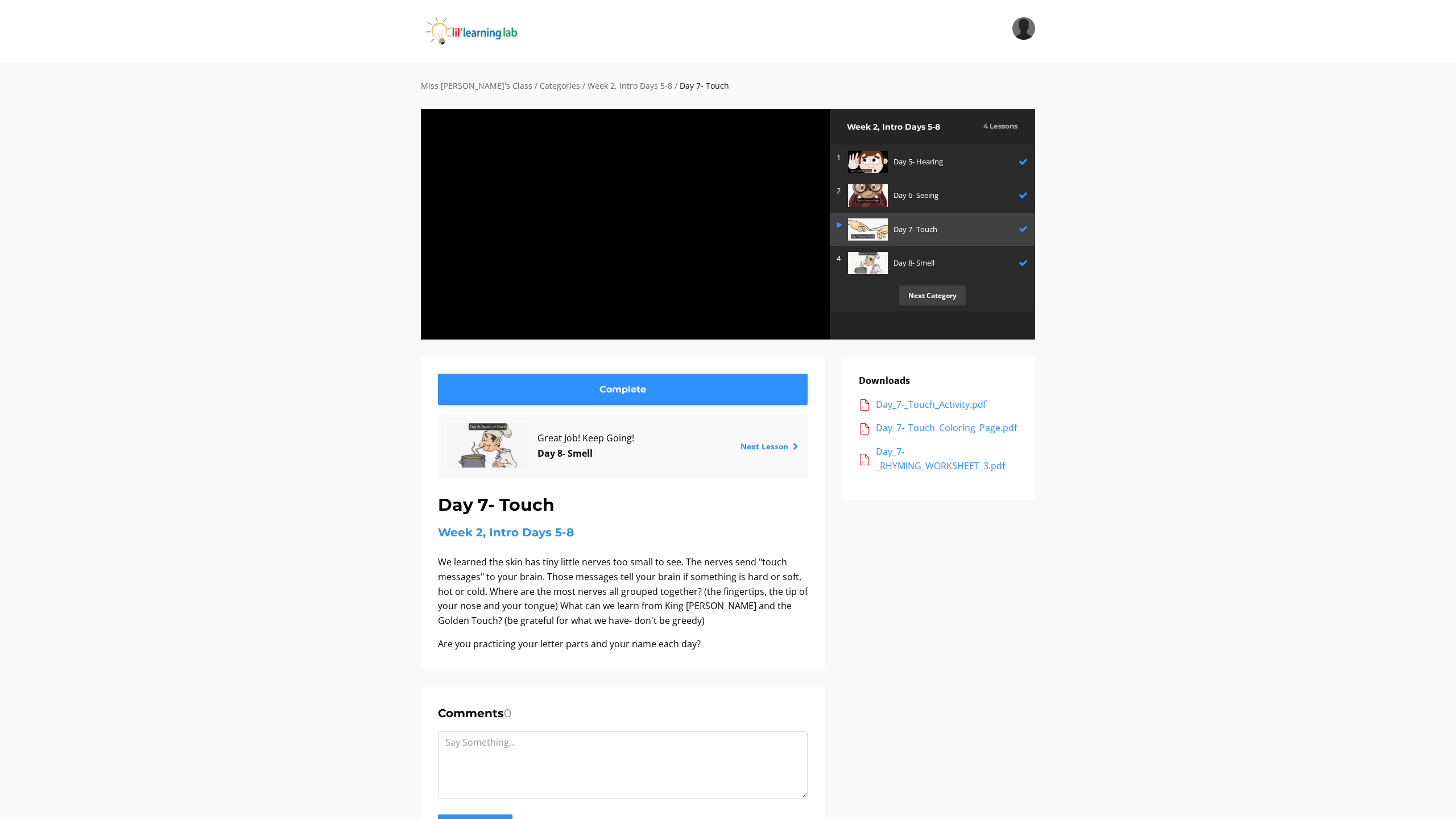
click at [808, 320] on button "Fullscreen" at bounding box center [819, 330] width 23 height 19
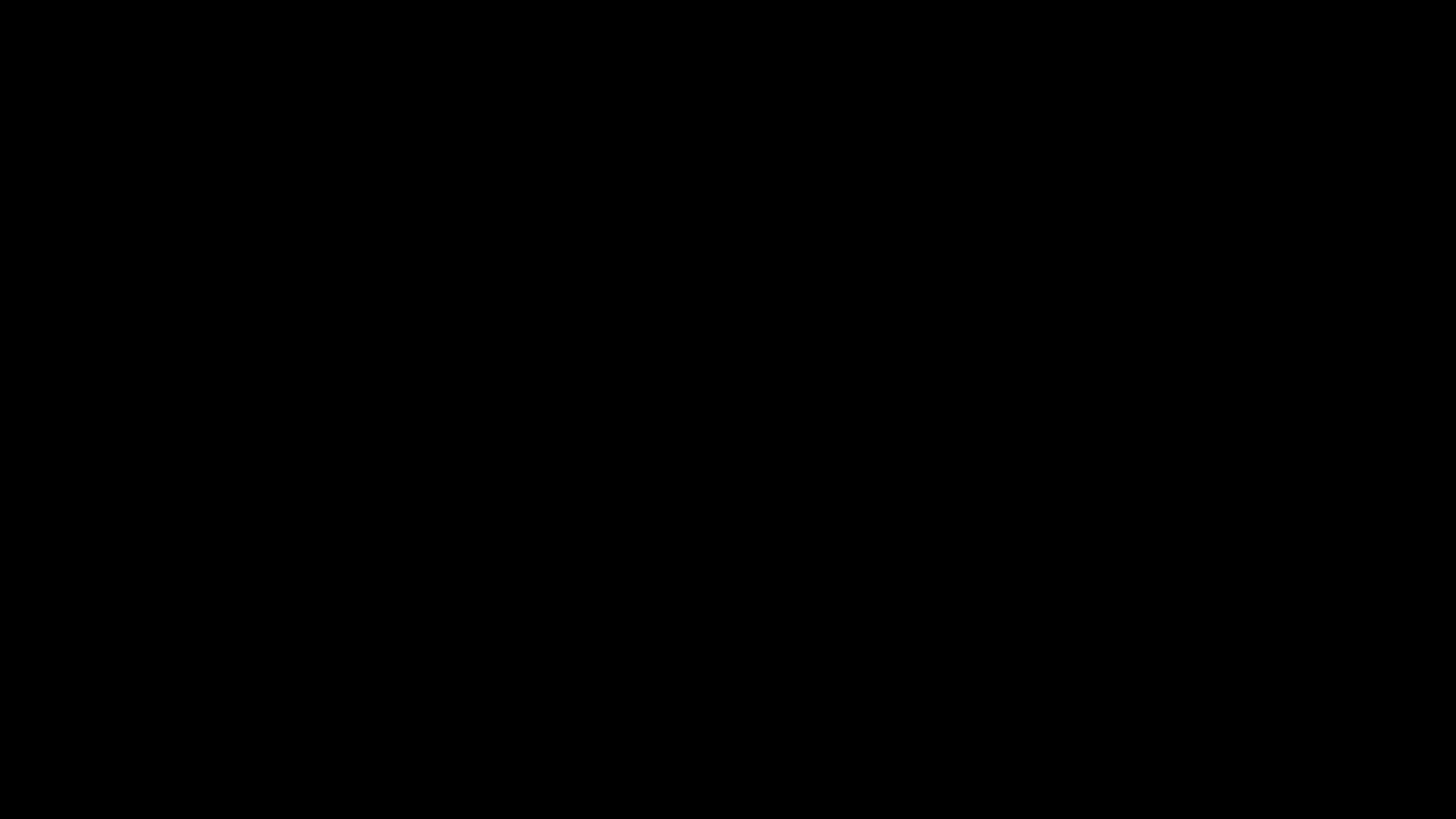
click at [1433, 752] on button "Fullscreen" at bounding box center [1445, 809] width 23 height 19
click at [1420, 752] on button "Fullscreen" at bounding box center [1432, 807] width 23 height 19
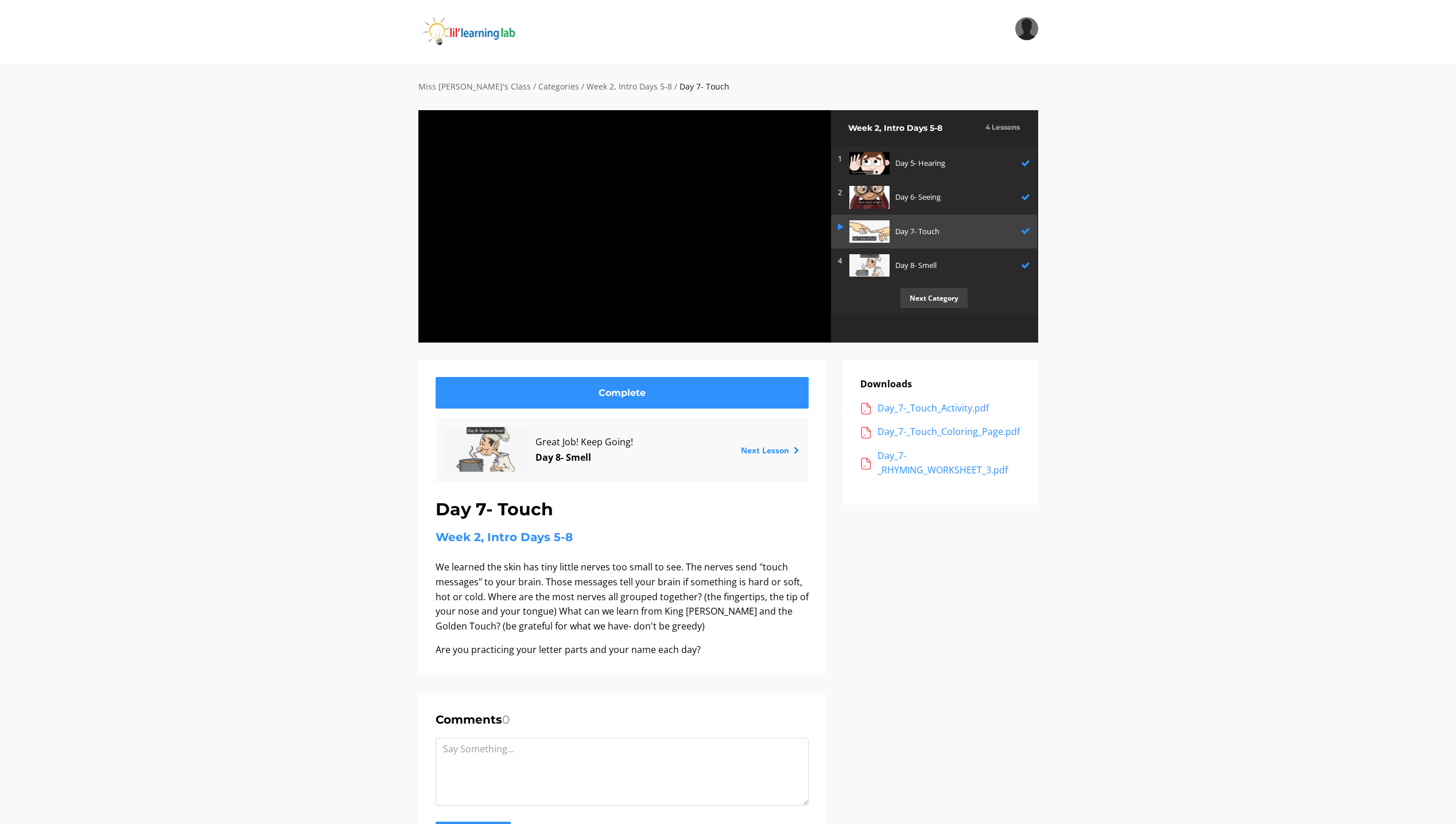
click at [809, 323] on button "Fullscreen" at bounding box center [820, 333] width 23 height 19
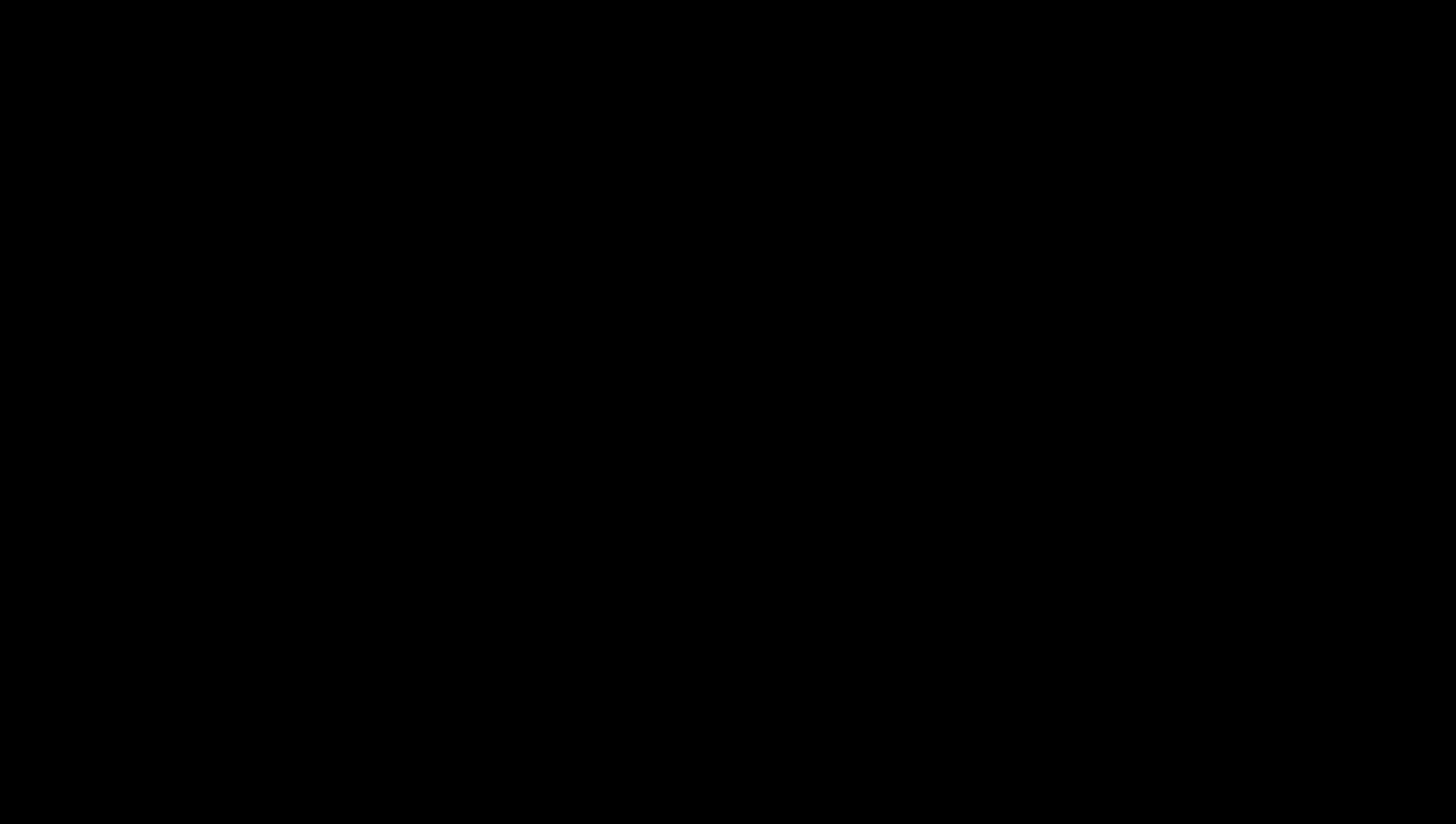
click at [1433, 759] on button "Fullscreen" at bounding box center [1445, 814] width 23 height 19
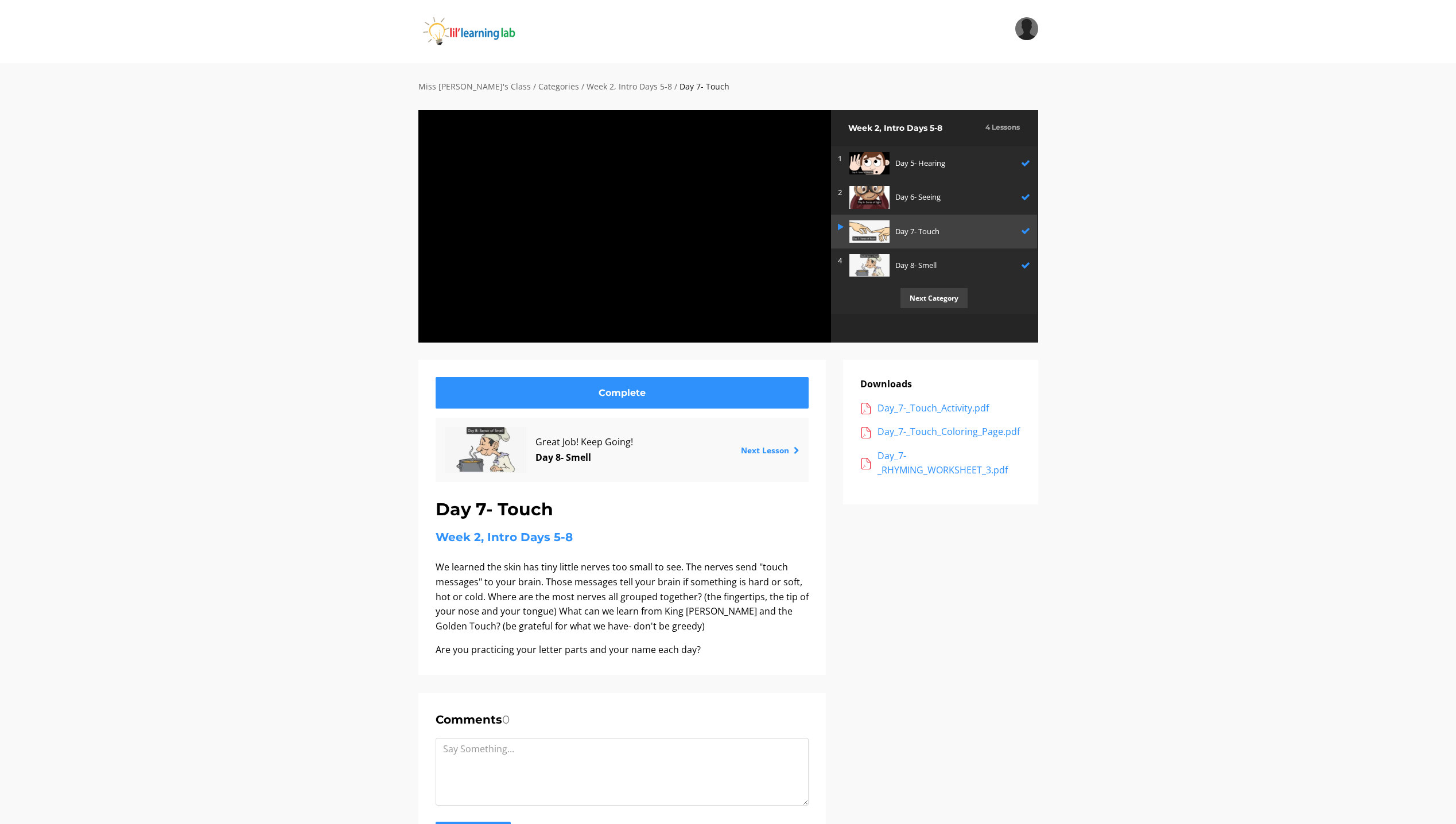
click at [809, 323] on button "Fullscreen" at bounding box center [820, 333] width 23 height 19
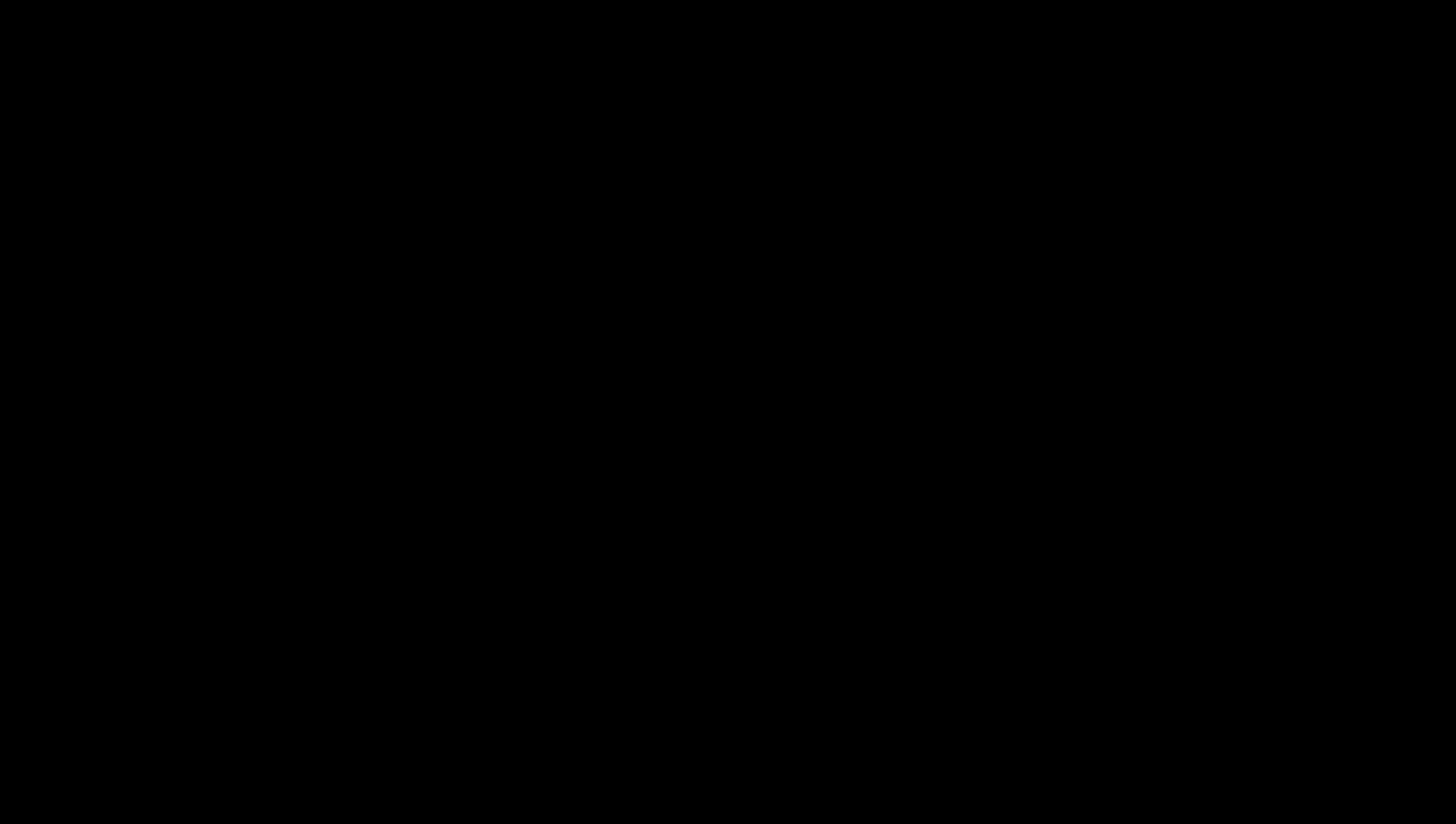
click at [1433, 759] on button "Fullscreen" at bounding box center [1445, 814] width 23 height 19
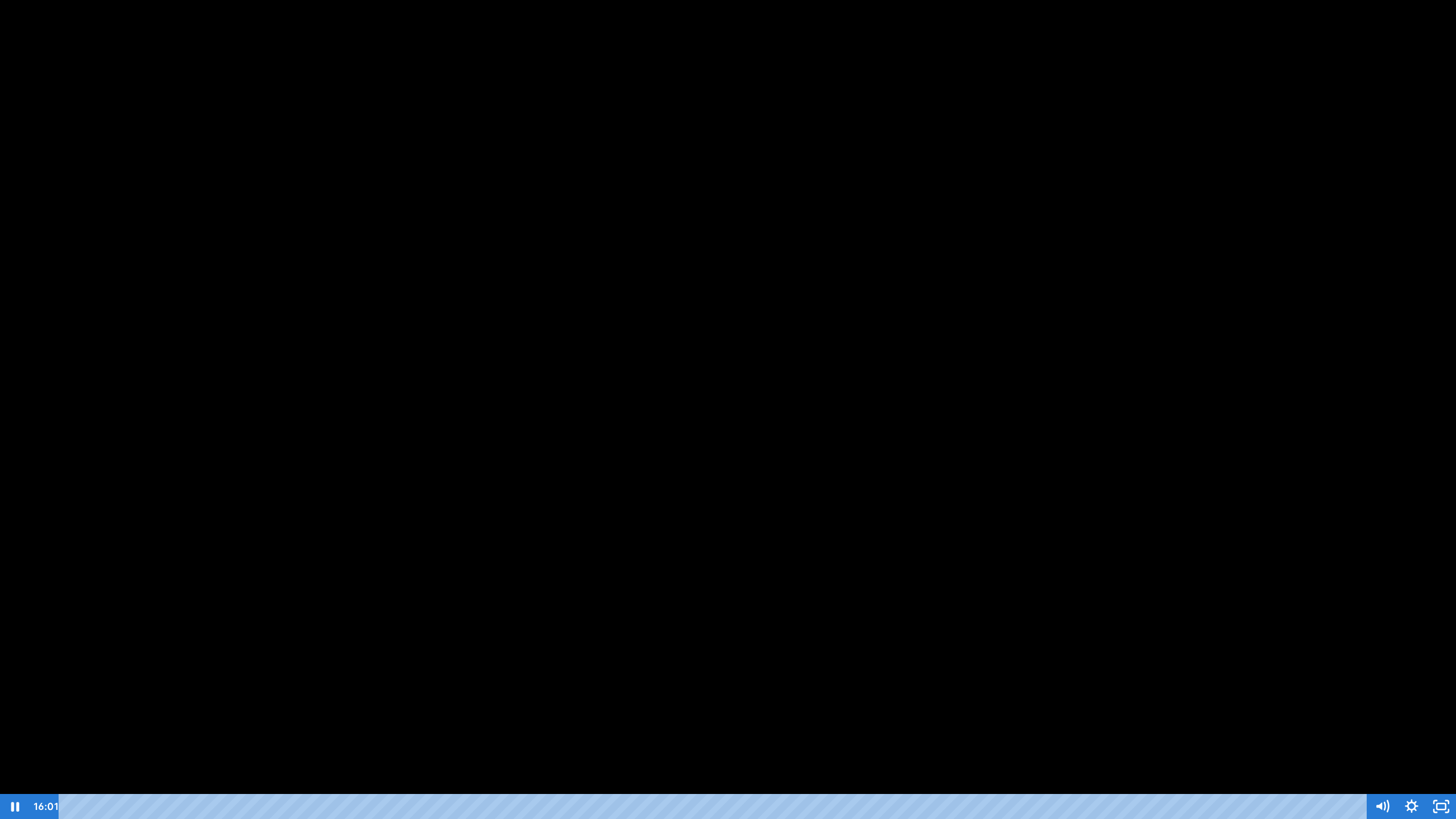
click at [1426, 752] on button "Unfullscreen" at bounding box center [1441, 806] width 30 height 25
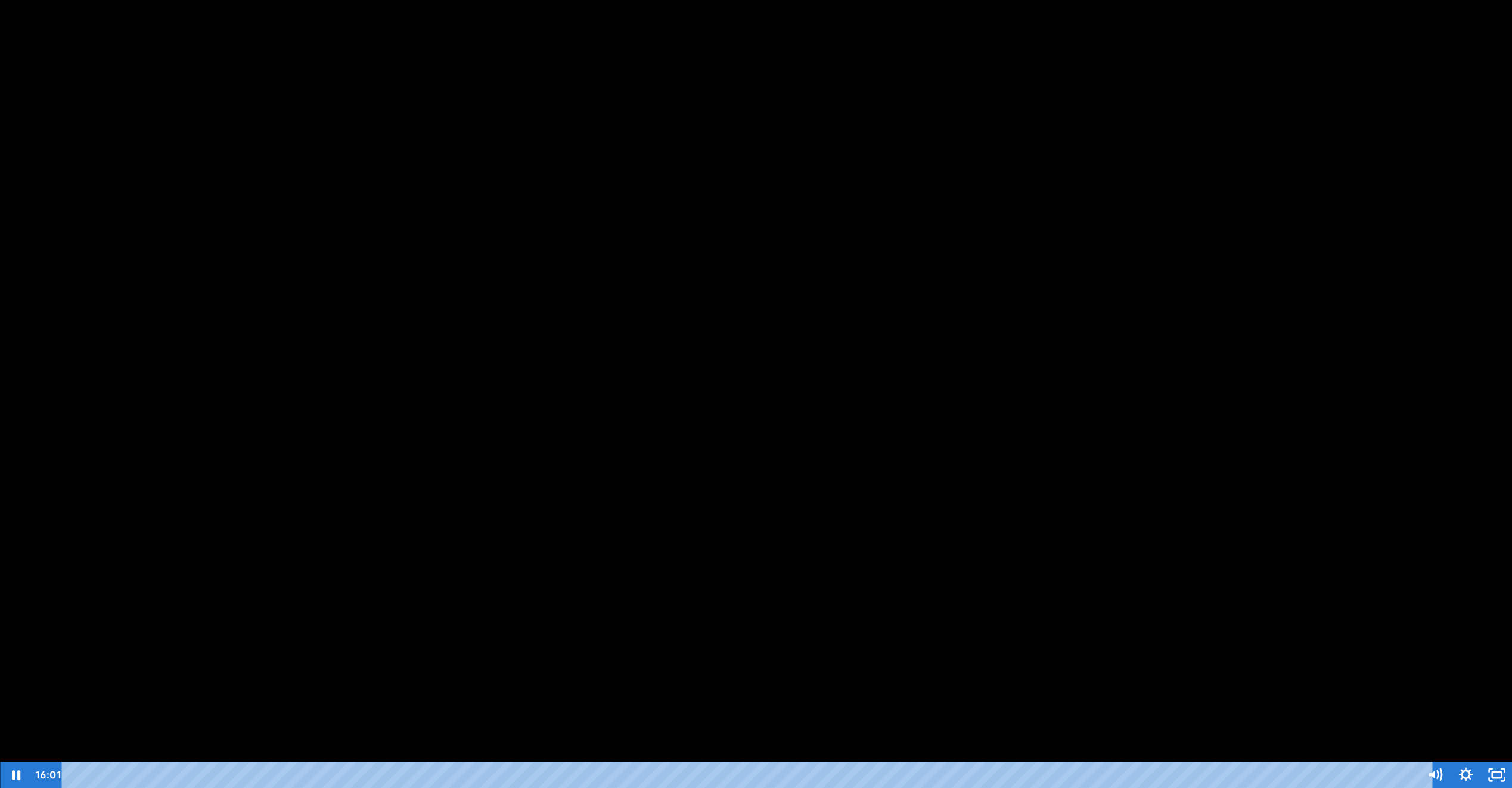
click at [1481, 762] on button "Unfullscreen" at bounding box center [1496, 775] width 31 height 27
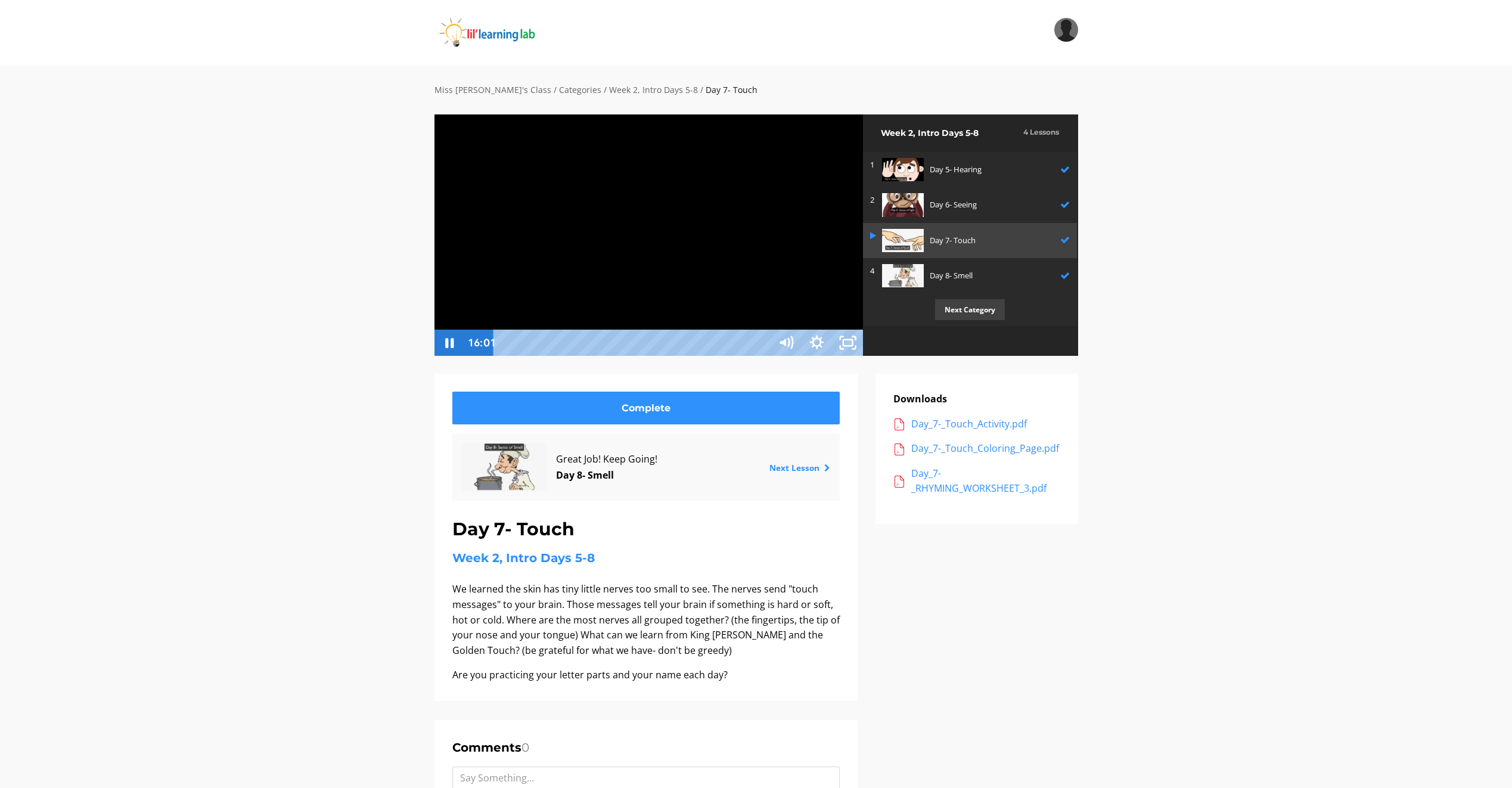
click at [832, 330] on button "Unfullscreen" at bounding box center [848, 343] width 31 height 27
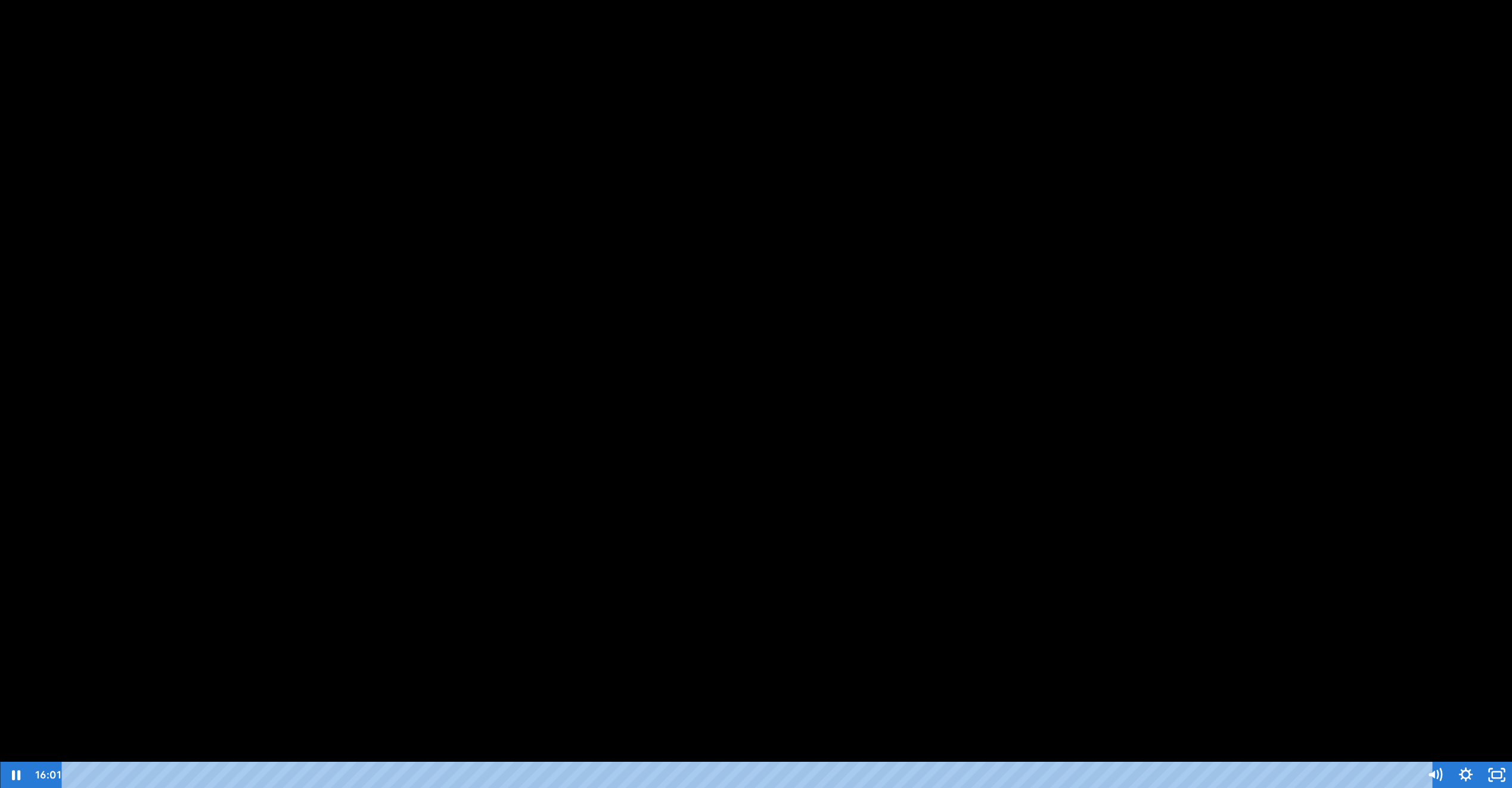
click at [1481, 762] on button "Unfullscreen" at bounding box center [1496, 775] width 31 height 27
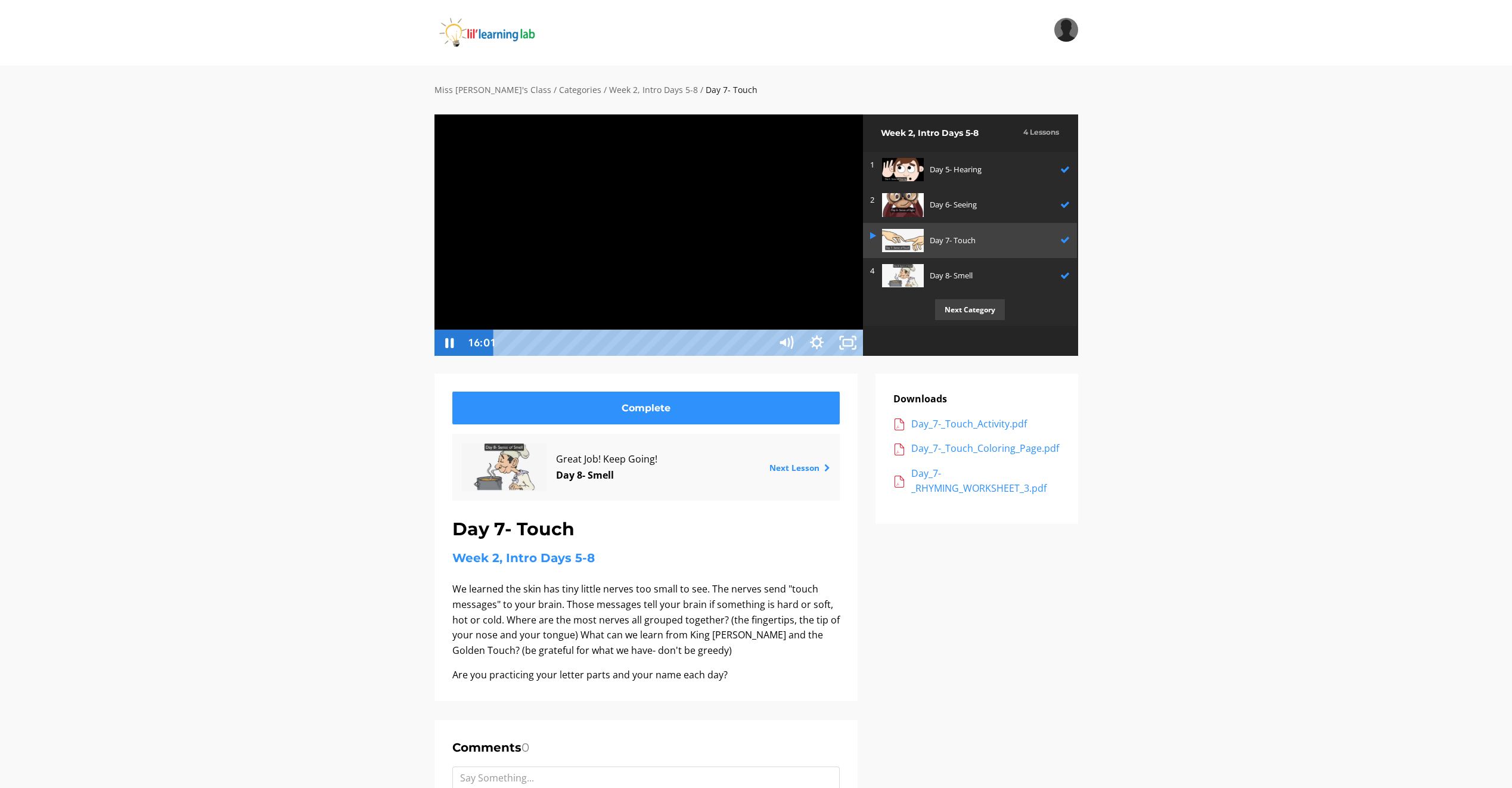
click at [832, 330] on button "Unfullscreen" at bounding box center [848, 343] width 31 height 27
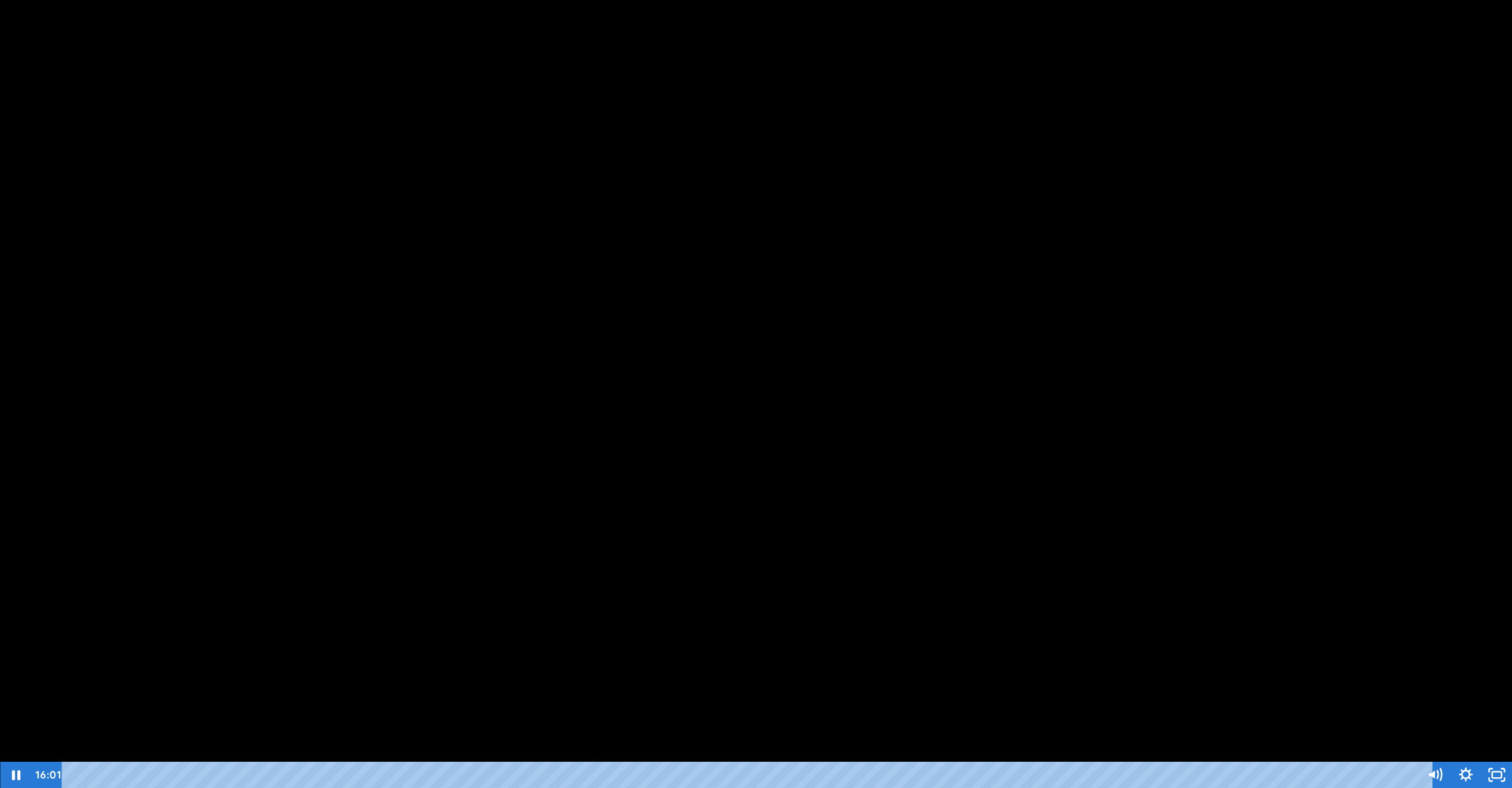
click at [1481, 762] on button "Unfullscreen" at bounding box center [1496, 775] width 31 height 27
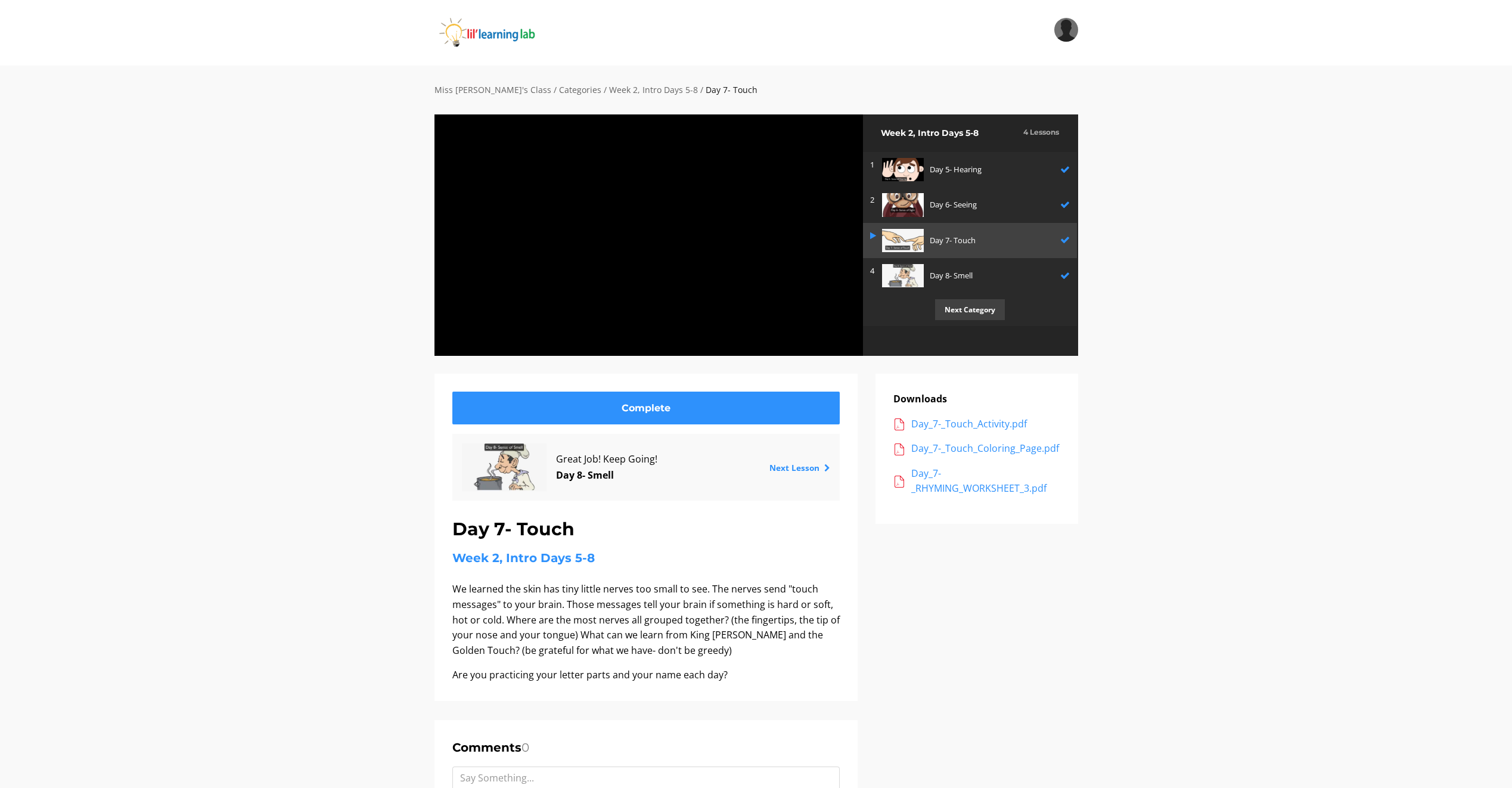
click at [840, 335] on button "Fullscreen" at bounding box center [852, 345] width 24 height 20
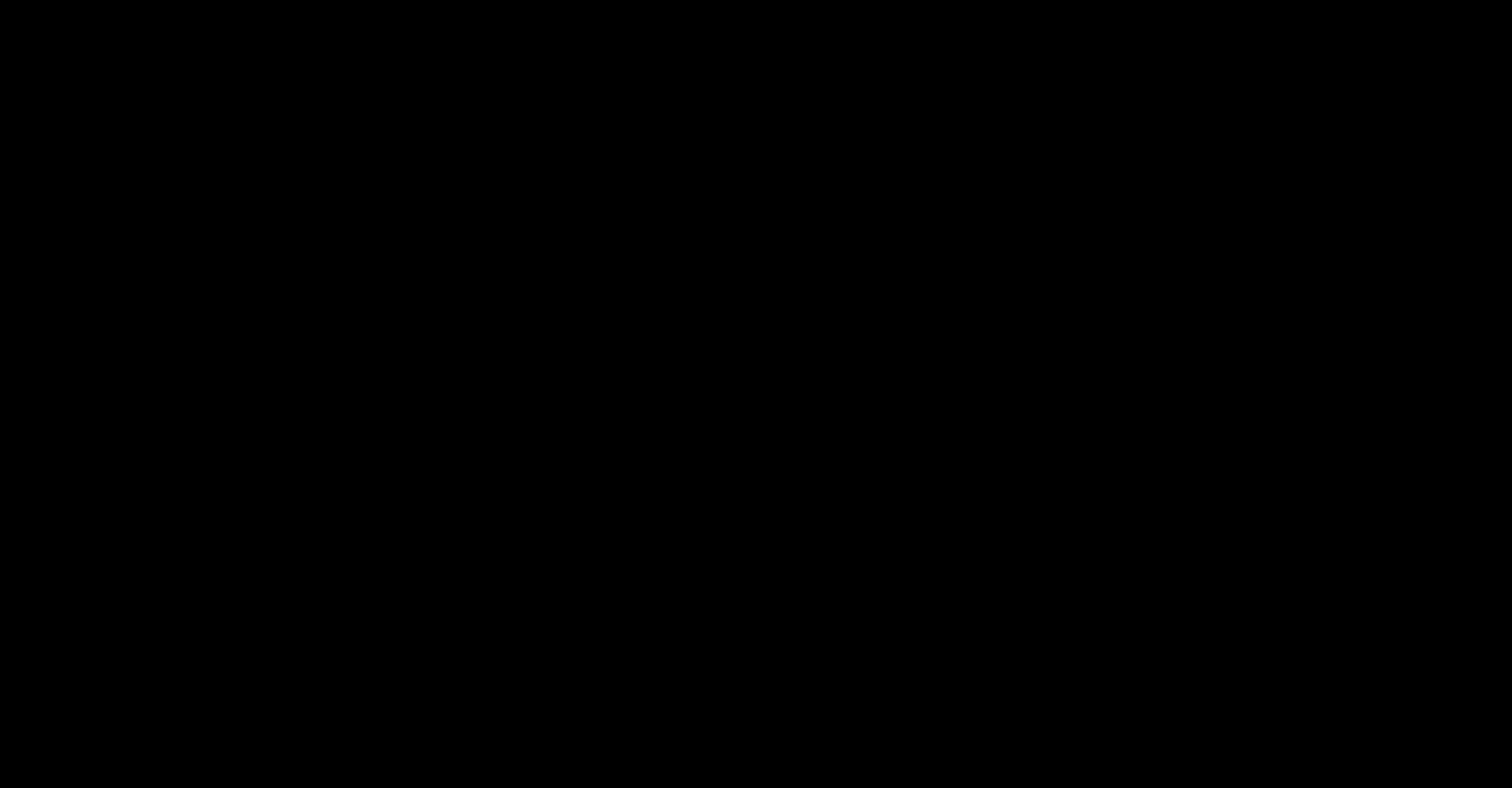
click at [1488, 768] on button "Fullscreen" at bounding box center [1500, 778] width 24 height 20
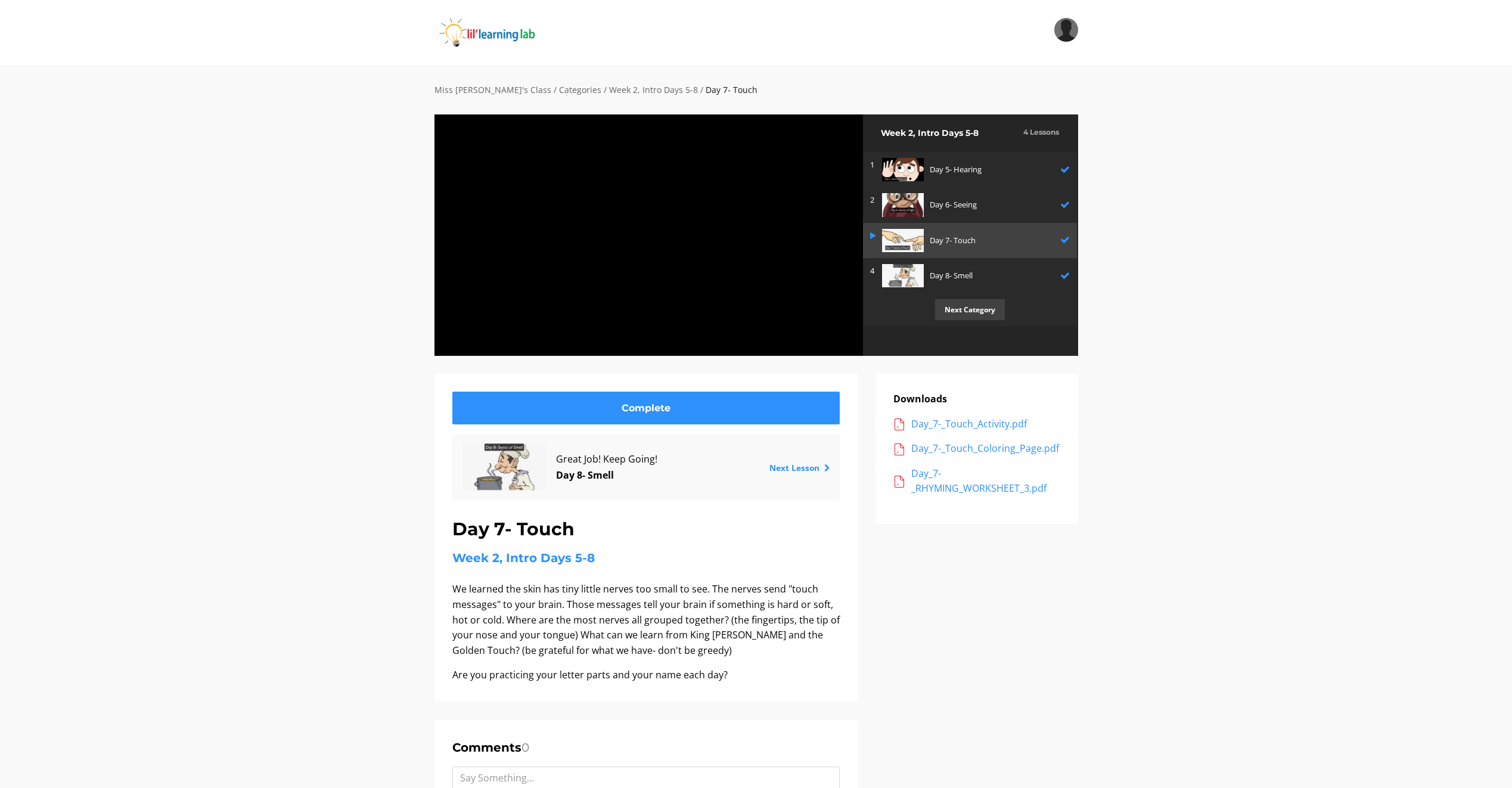
click at [840, 335] on button "Fullscreen" at bounding box center [852, 345] width 24 height 20
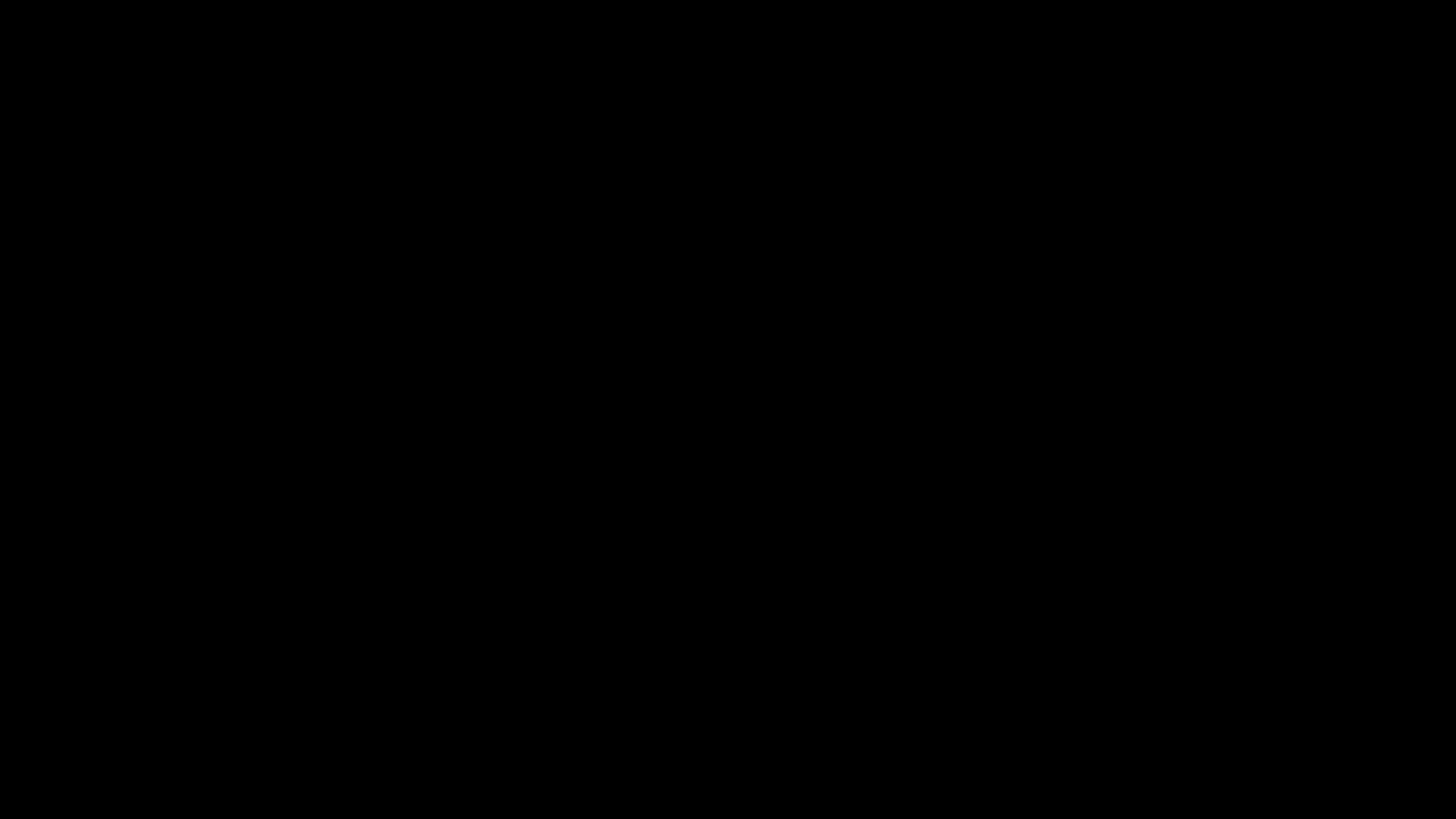
click at [1433, 752] on button "Fullscreen" at bounding box center [1445, 809] width 23 height 19
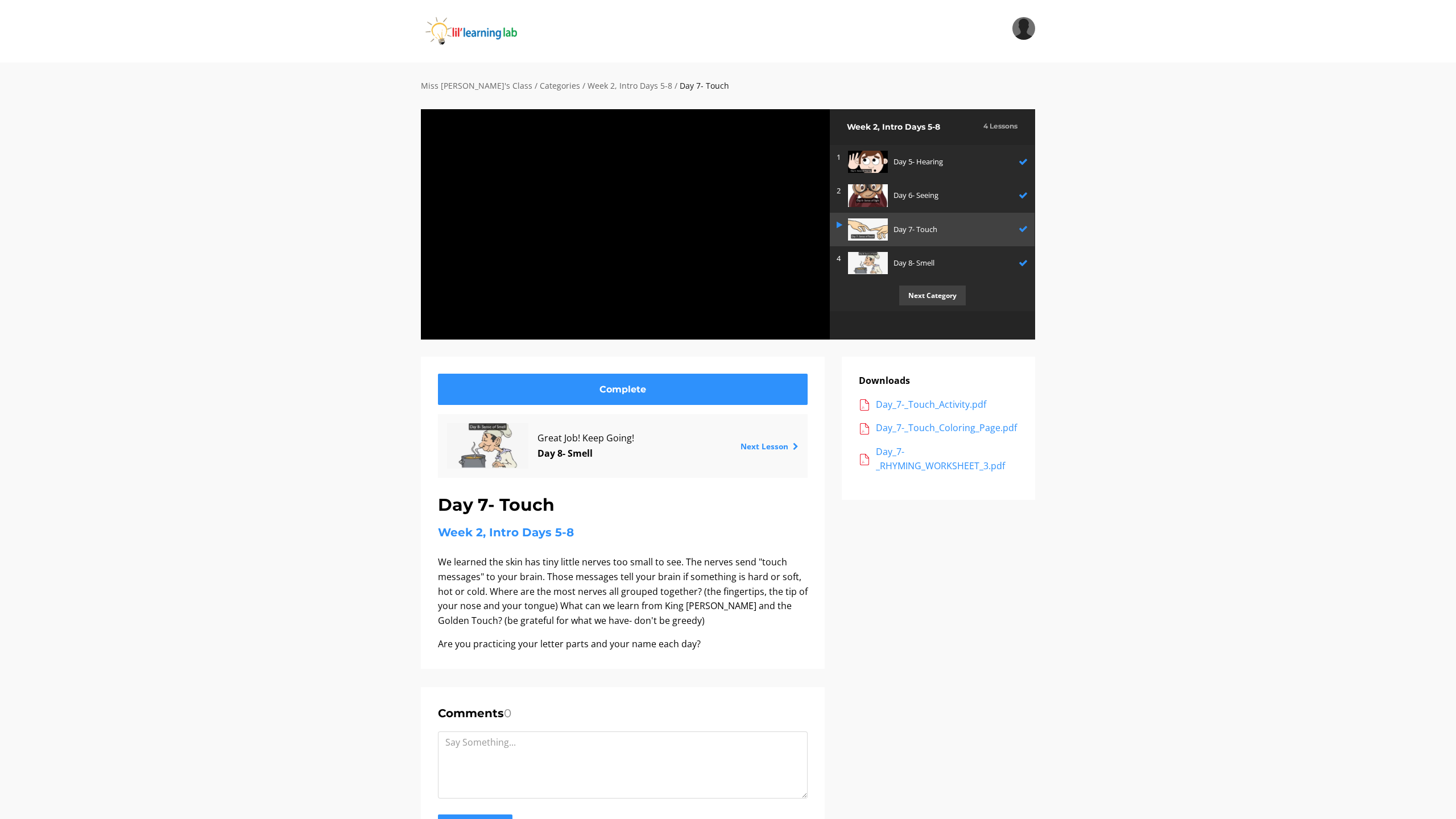
click at [808, 320] on button "Fullscreen" at bounding box center [819, 330] width 23 height 19
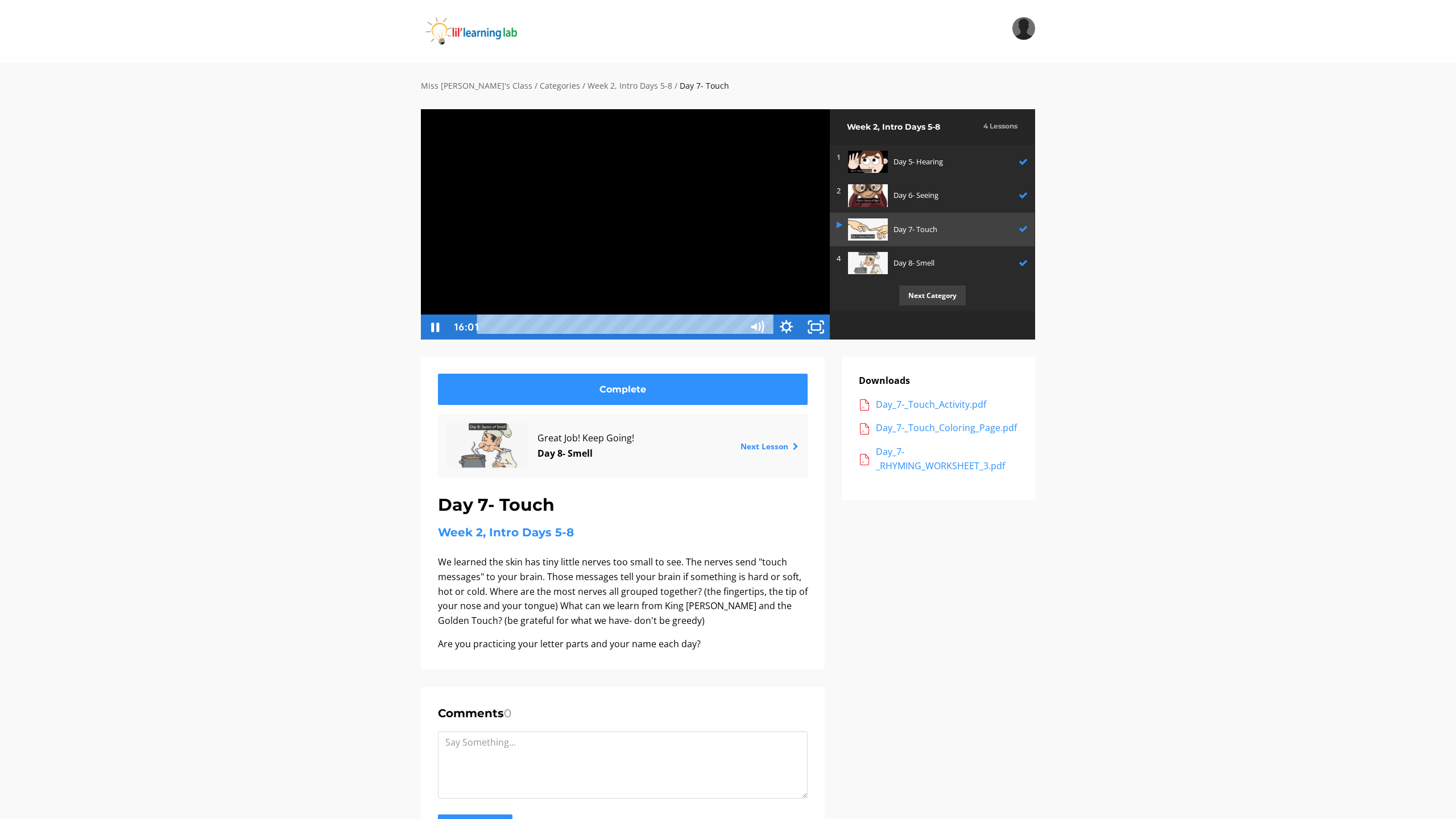
click at [801, 315] on button "Unfullscreen" at bounding box center [815, 327] width 30 height 25
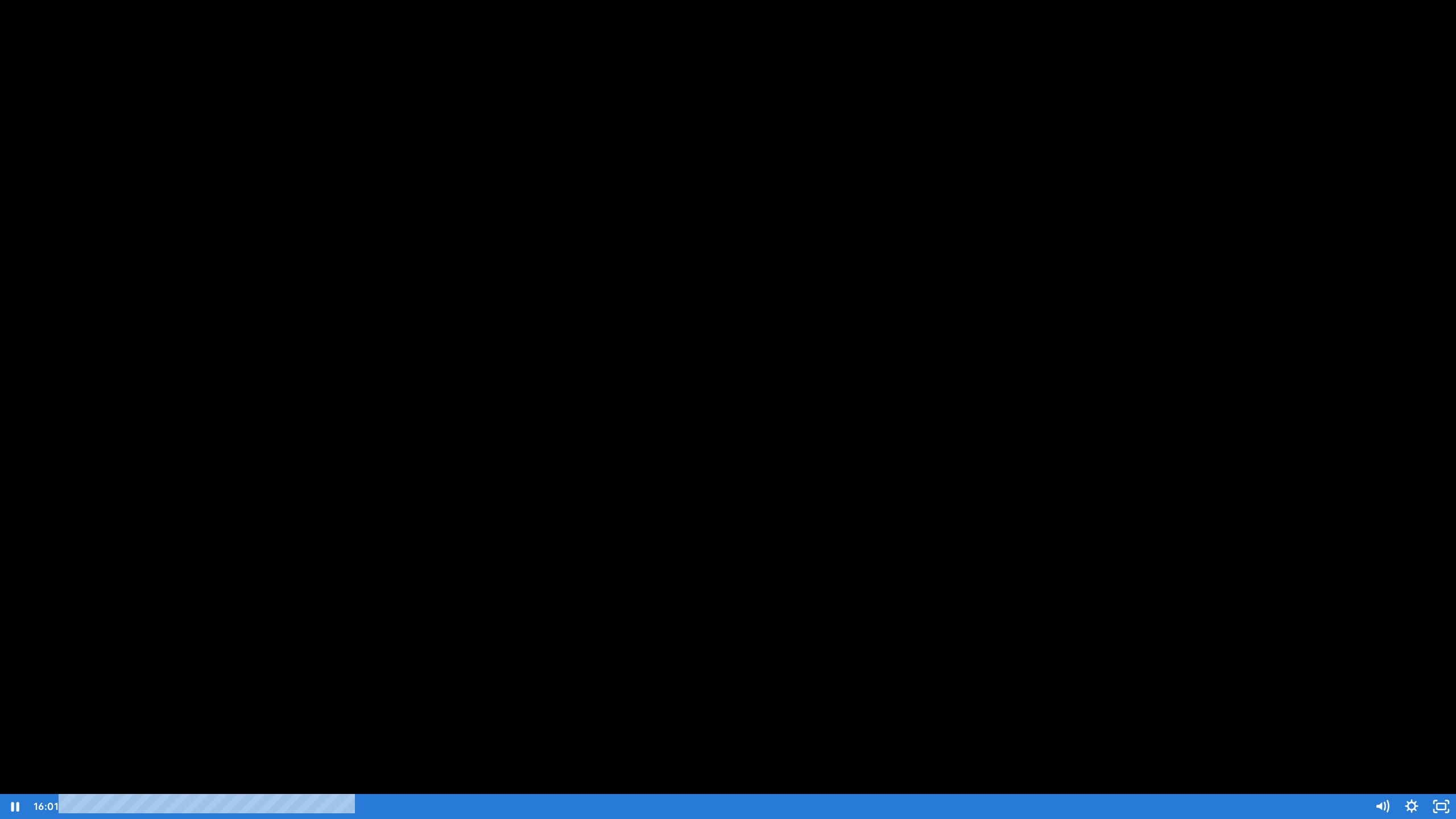
click at [1426, 752] on button "Unfullscreen" at bounding box center [1441, 806] width 30 height 25
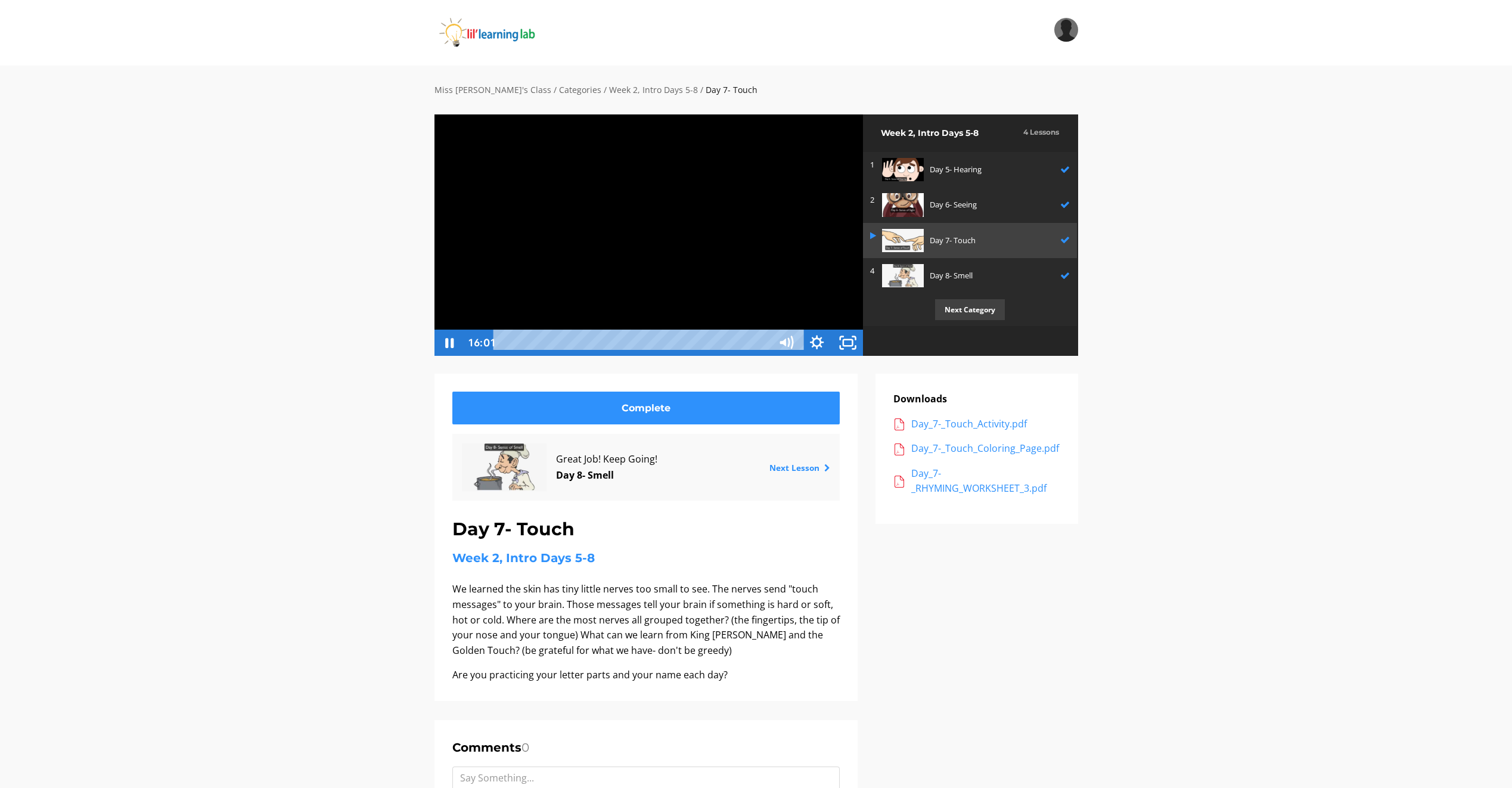
click at [832, 330] on button "Unfullscreen" at bounding box center [848, 343] width 31 height 27
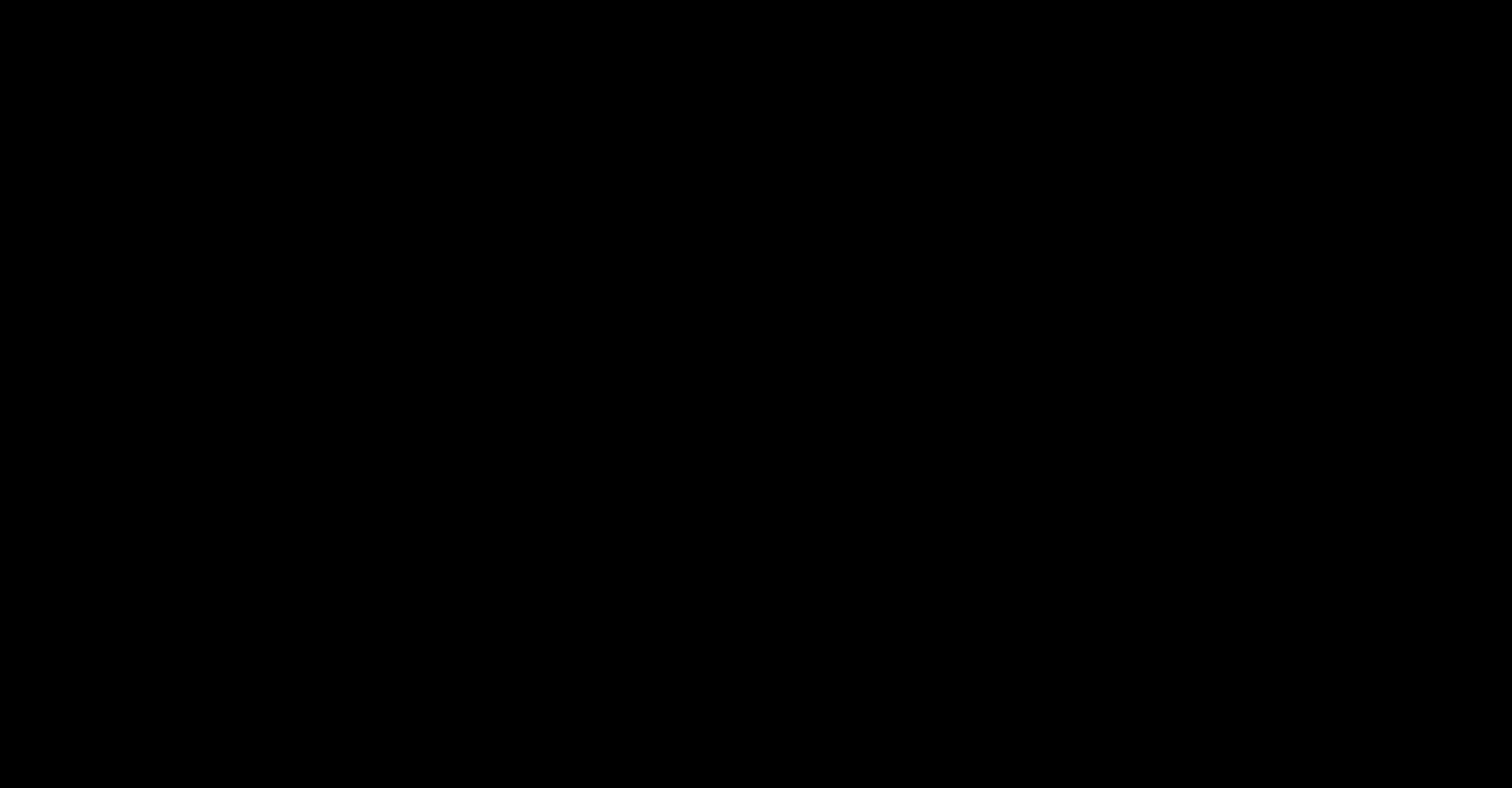
click at [1488, 768] on button "Fullscreen" at bounding box center [1500, 778] width 24 height 20
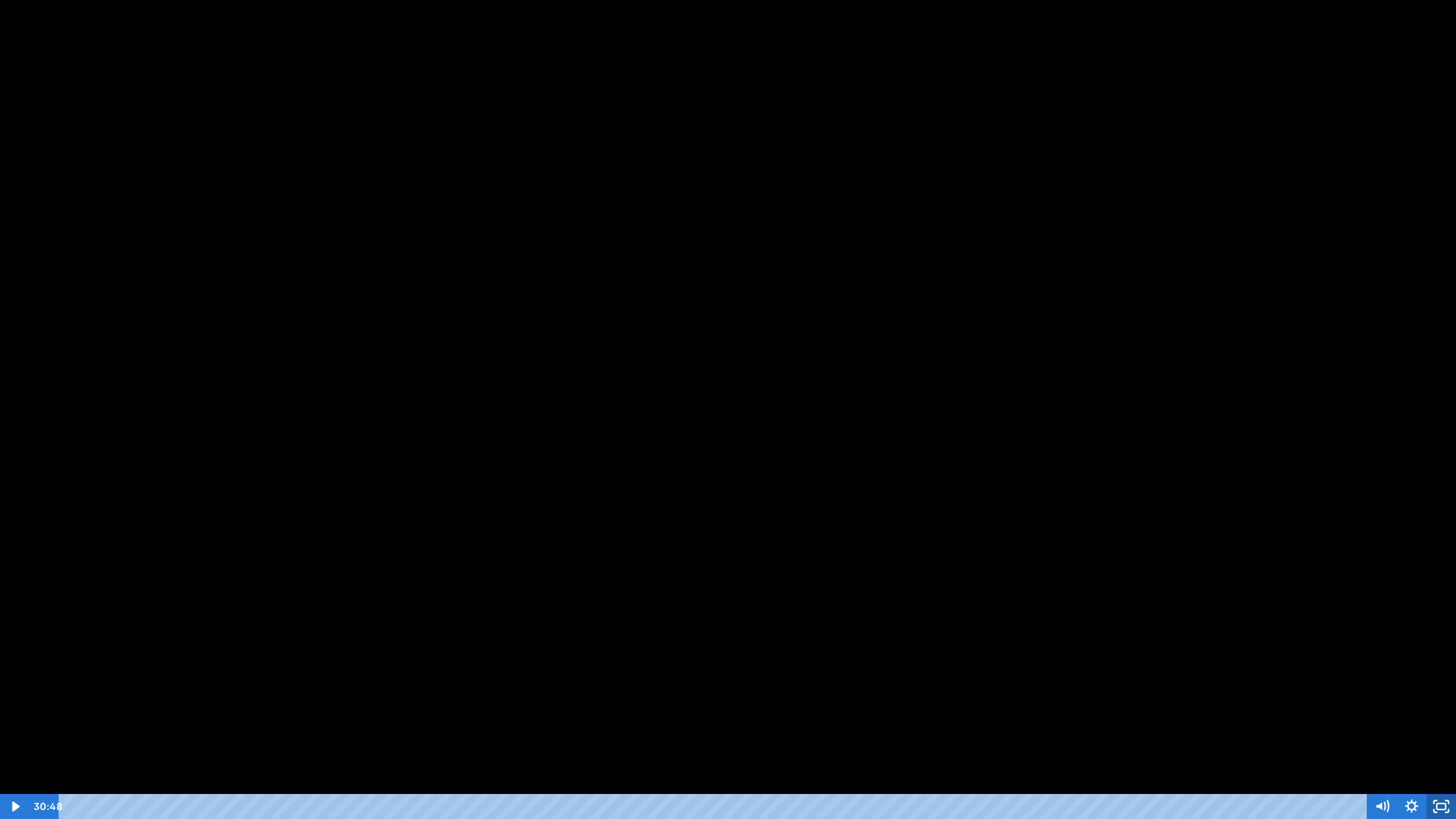
click at [1432, 752] on icon "Unfullscreen" at bounding box center [1441, 806] width 30 height 25
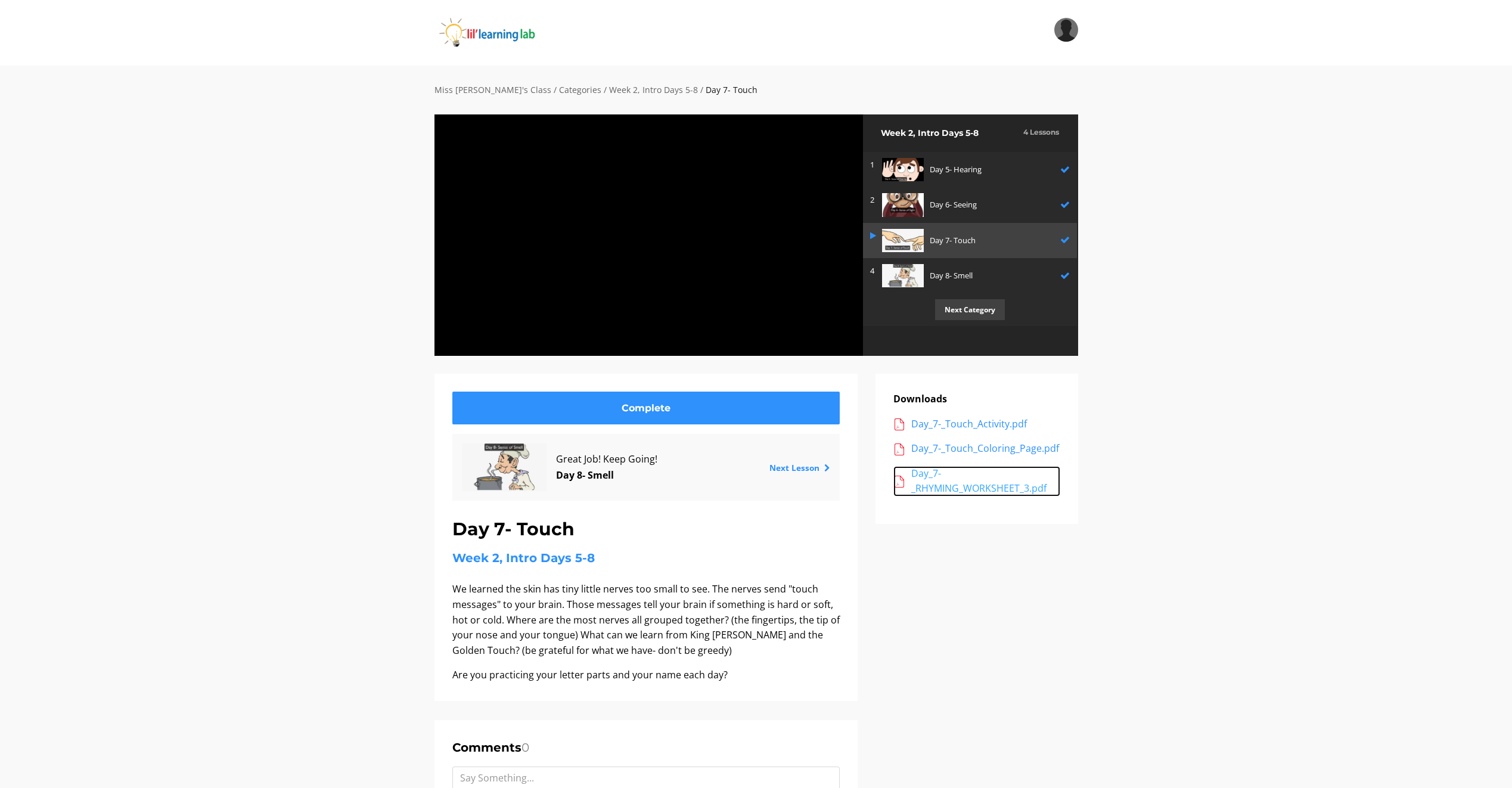
click at [922, 468] on div "Day_7-_RHYMING_WORKSHEET_3.pdf" at bounding box center [985, 481] width 149 height 30
click at [1007, 451] on div "Day_7-_Touch_Coloring_Page.pdf" at bounding box center [985, 448] width 149 height 16
click at [999, 429] on div "Day_7-_Touch_Activity.pdf" at bounding box center [985, 424] width 149 height 16
